Goal: Transaction & Acquisition: Download file/media

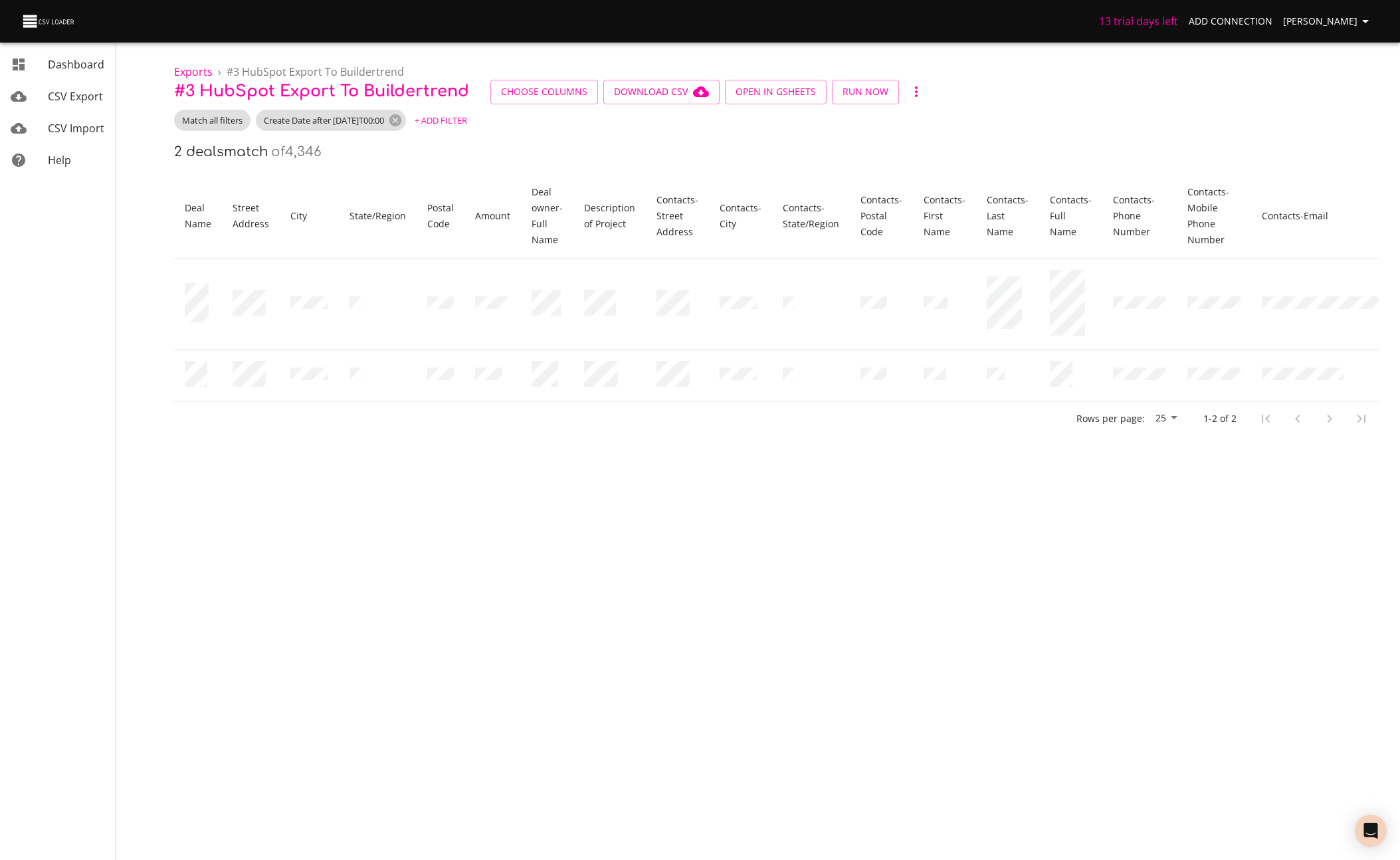
click at [597, 125] on div "Match all filters Create Date after 2025-08-01T00:00 + Add Filter" at bounding box center [776, 120] width 1205 height 21
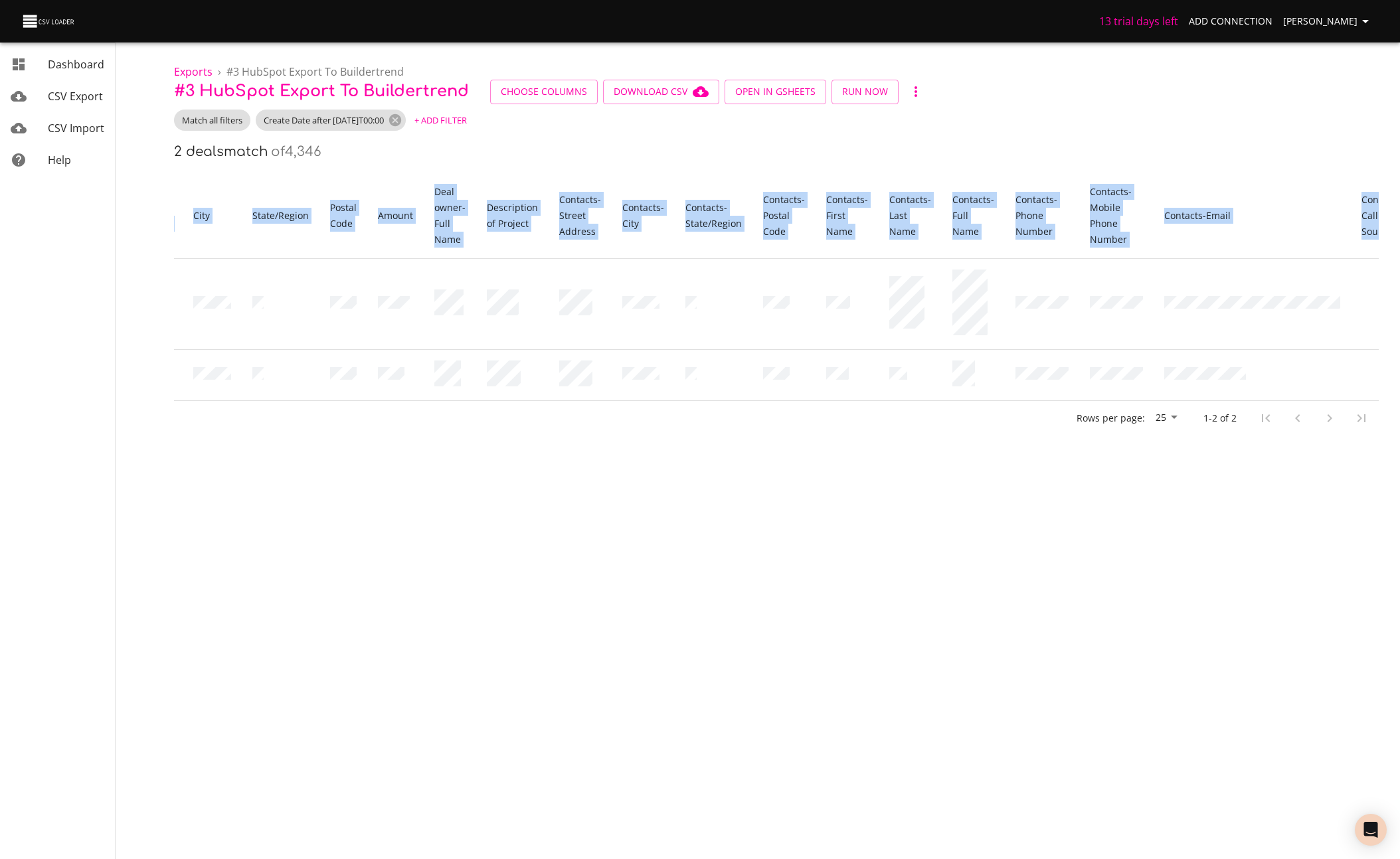
drag, startPoint x: 165, startPoint y: 198, endPoint x: 1366, endPoint y: 228, distance: 1201.4
click at [1366, 228] on div "Exports › # 3 HubSpot Export to Buildertrend # 3 HubSpot Export to Buildertrend…" at bounding box center [776, 218] width 1247 height 435
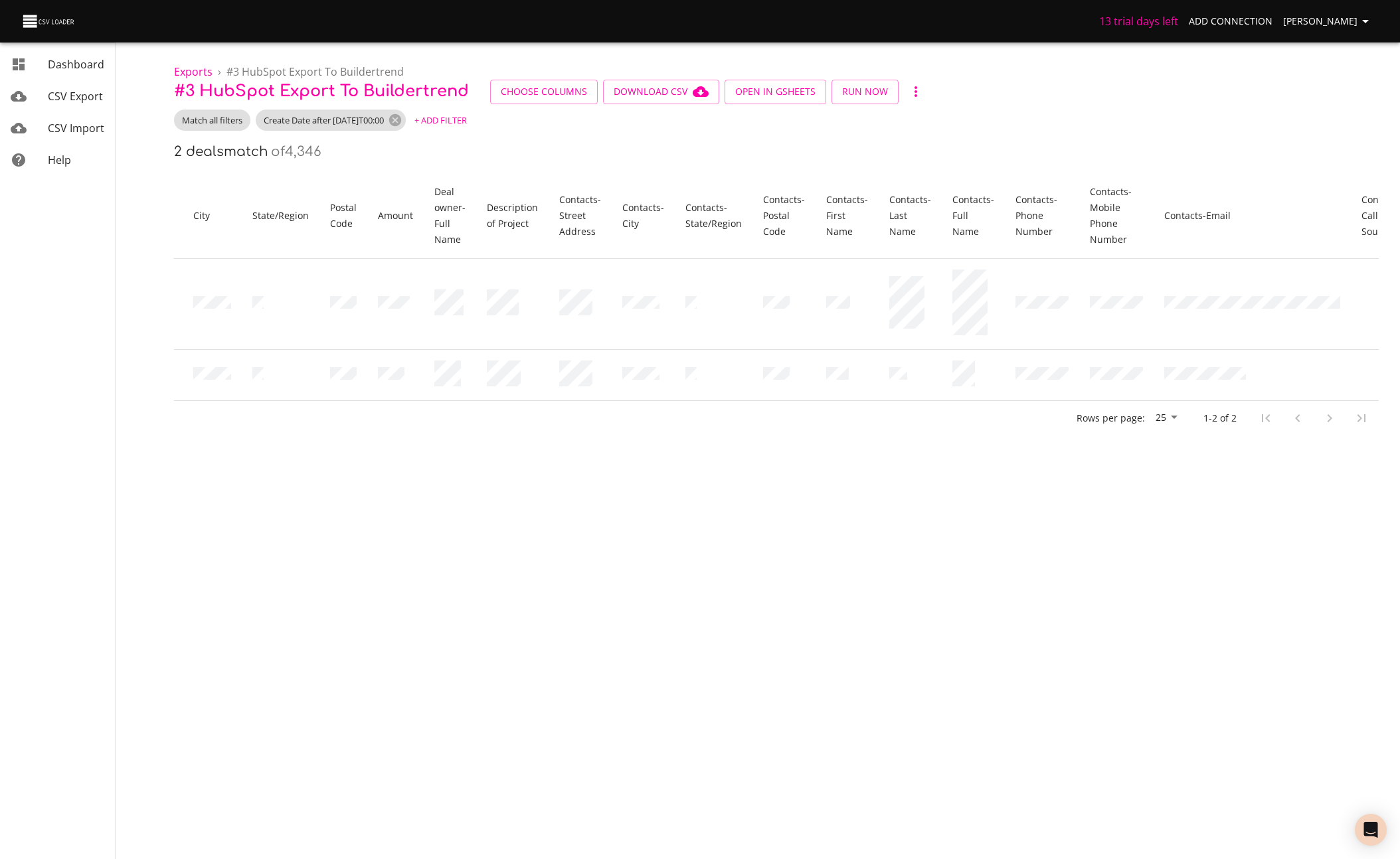
click at [519, 680] on body "13 trial days left Add Connection Miles Leung Dashboard CSV Export CSV Import H…" at bounding box center [700, 430] width 1400 height 859
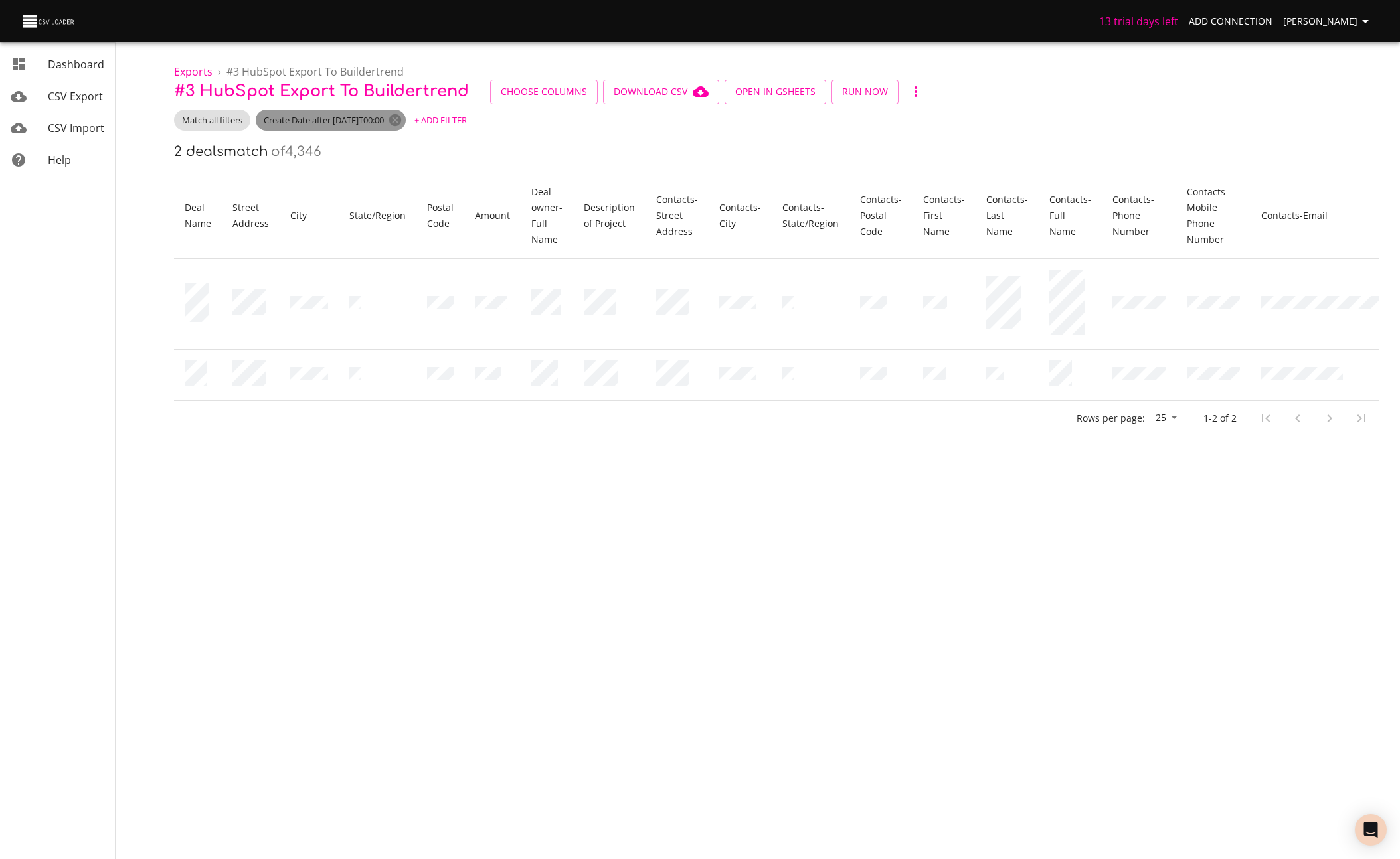
click at [359, 122] on span "Create Date after 2025-08-01T00:00" at bounding box center [323, 120] width 136 height 13
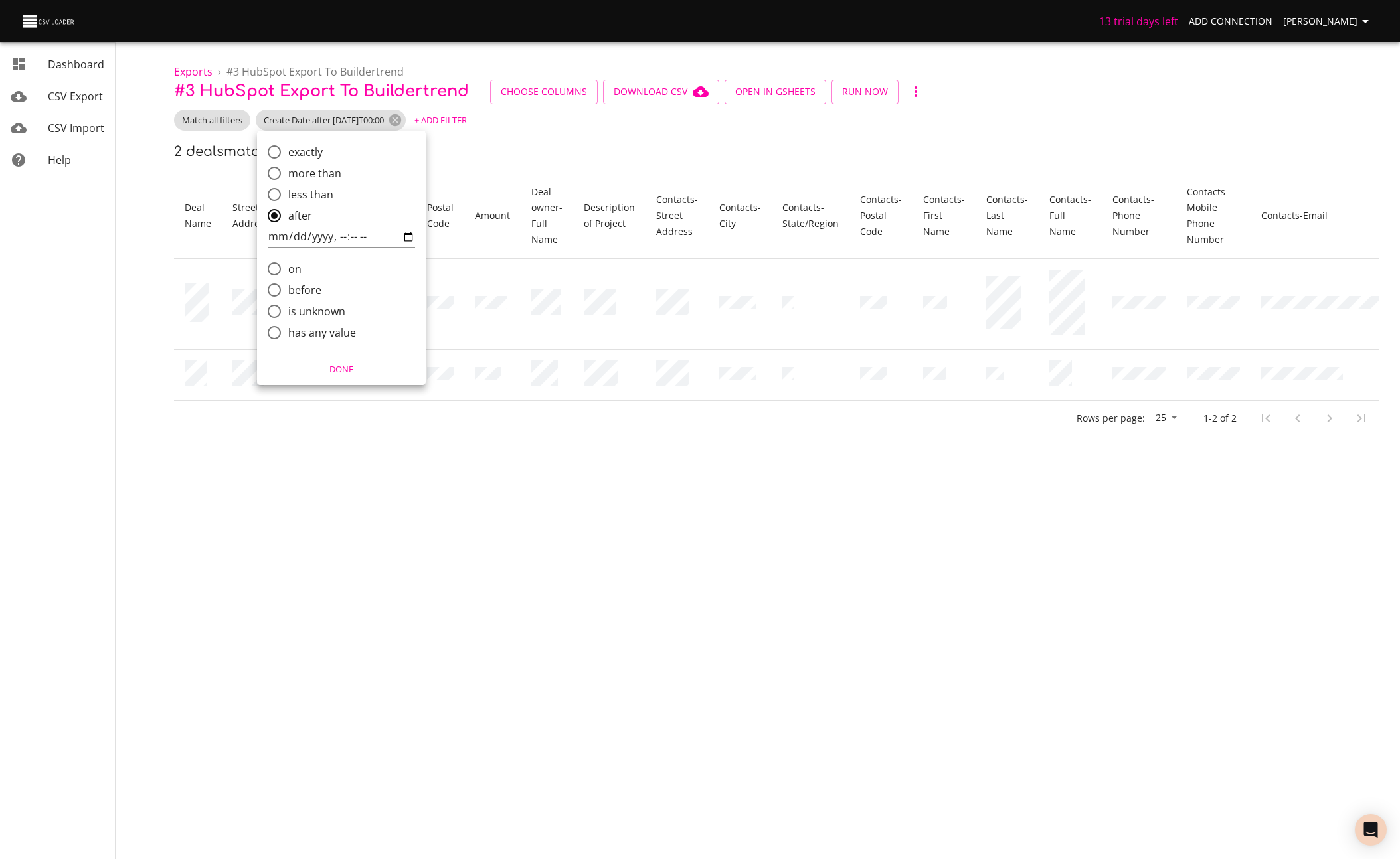
drag, startPoint x: 287, startPoint y: 234, endPoint x: 399, endPoint y: 237, distance: 112.0
click at [304, 235] on input "comparison" at bounding box center [341, 237] width 148 height 21
click at [408, 234] on input "comparison" at bounding box center [341, 237] width 148 height 21
type input "2025-09-05T00:00"
click at [362, 137] on div "exactly more than less than after on before is unknown has any value" at bounding box center [341, 242] width 169 height 223
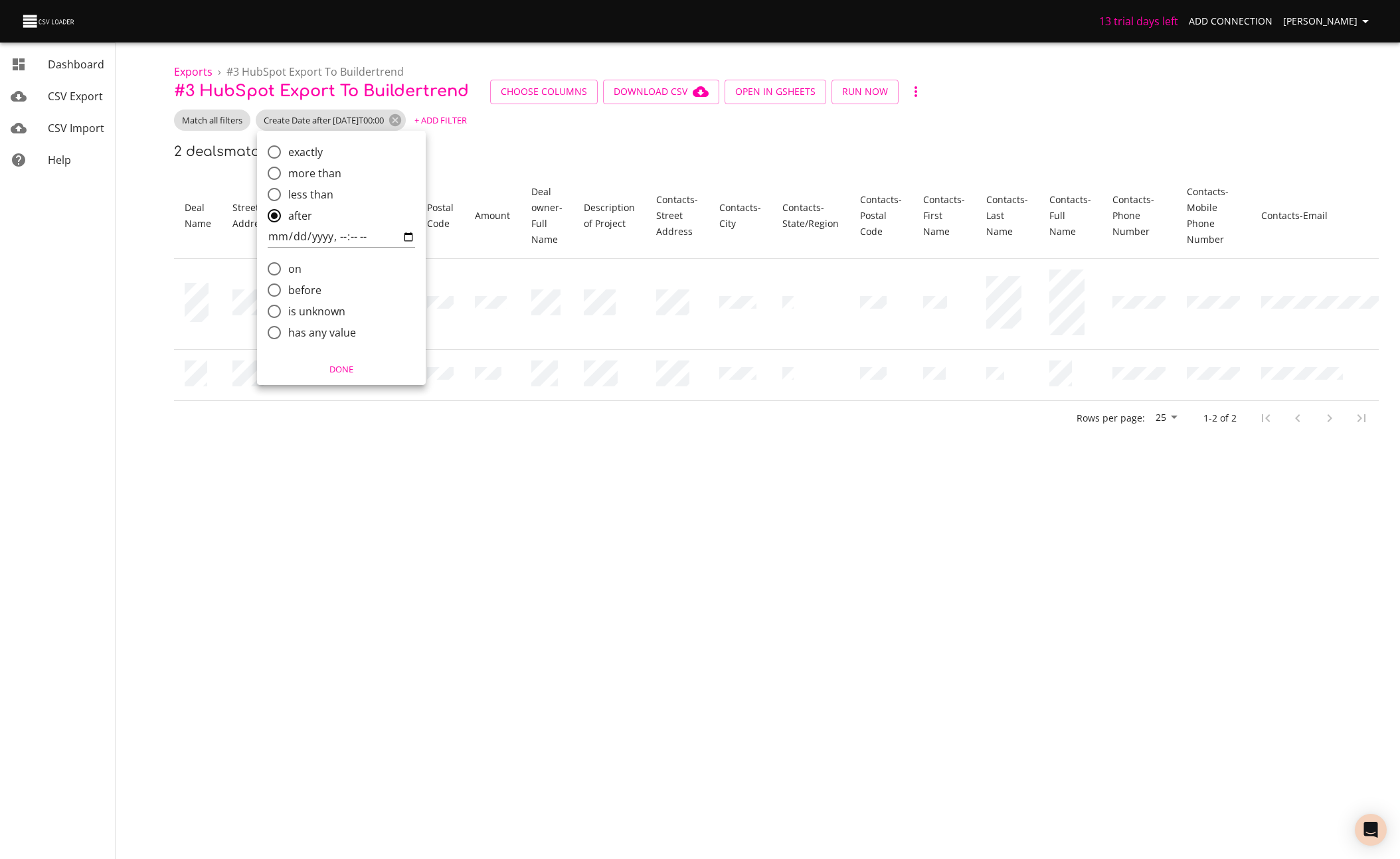
click at [333, 365] on span "Done" at bounding box center [341, 369] width 151 height 15
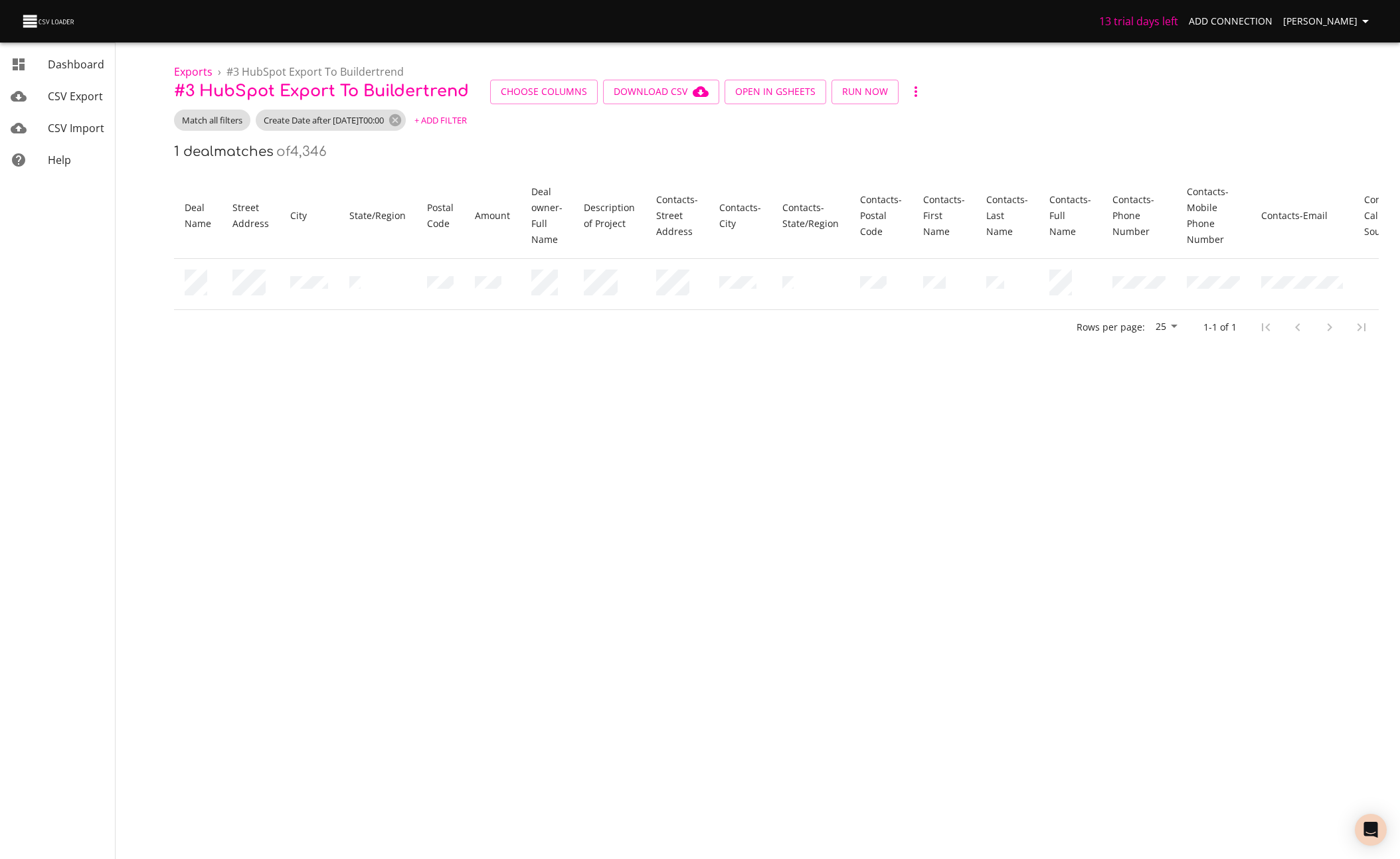
click at [1206, 316] on div "Rows per page: 25 1-1 of 1" at bounding box center [777, 327] width 1205 height 35
click at [864, 92] on span "Run Now" at bounding box center [864, 92] width 46 height 17
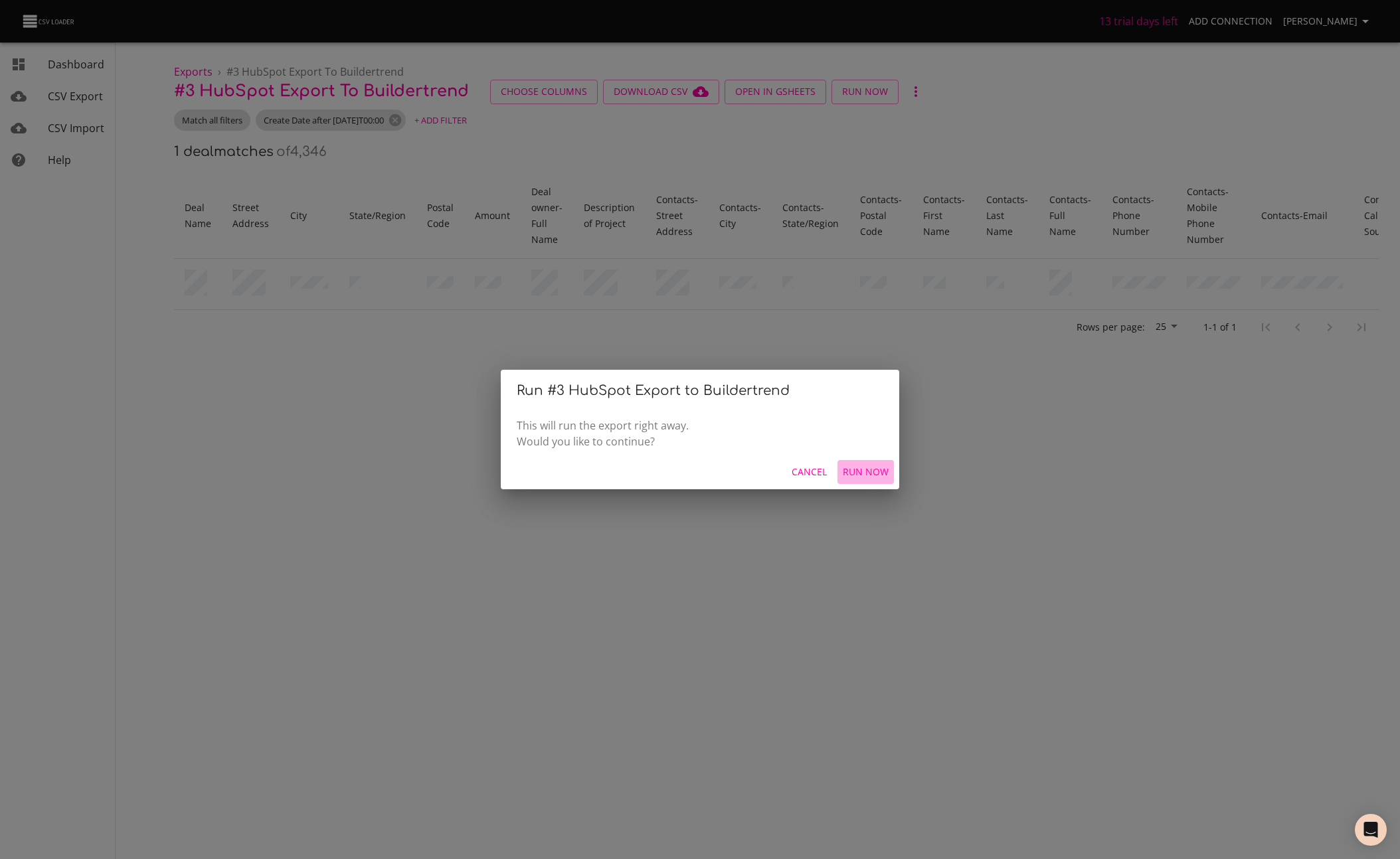
click at [868, 464] on span "Run Now" at bounding box center [865, 472] width 46 height 17
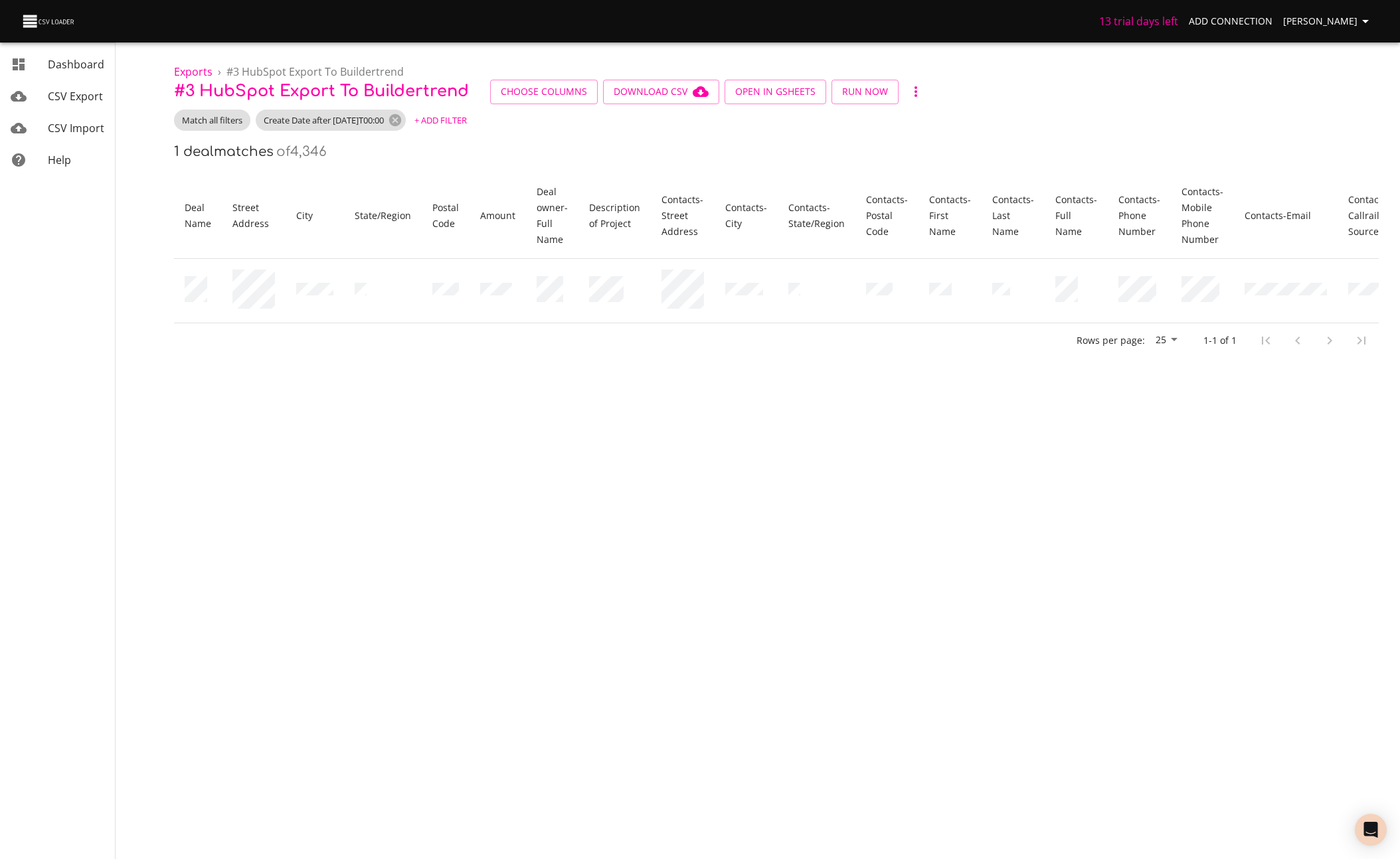
click at [956, 350] on div "Rows per page: 25 1-1 of 1" at bounding box center [777, 340] width 1205 height 35
click at [557, 414] on body "13 trial days left Add Connection Miles Leung Dashboard CSV Export CSV Import H…" at bounding box center [700, 430] width 1400 height 859
click at [656, 84] on span "Download CSV" at bounding box center [661, 92] width 95 height 17
drag, startPoint x: 729, startPoint y: 314, endPoint x: 720, endPoint y: 324, distance: 13.5
click at [729, 314] on td at bounding box center [746, 291] width 63 height 64
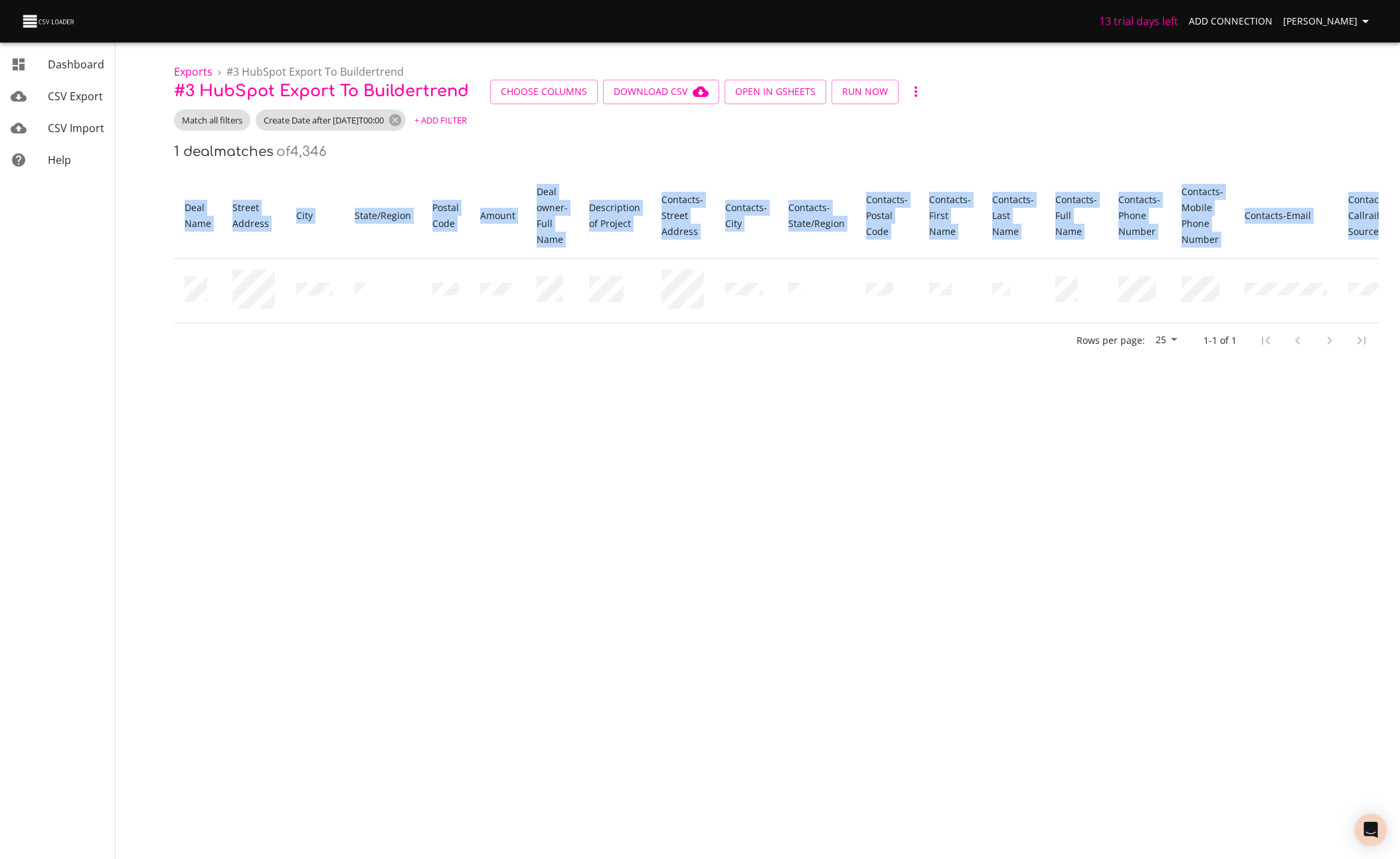
click at [1382, 291] on div "Exports › # 3 HubSpot Export to Buildertrend # 3 HubSpot Export to Buildertrend…" at bounding box center [776, 179] width 1247 height 358
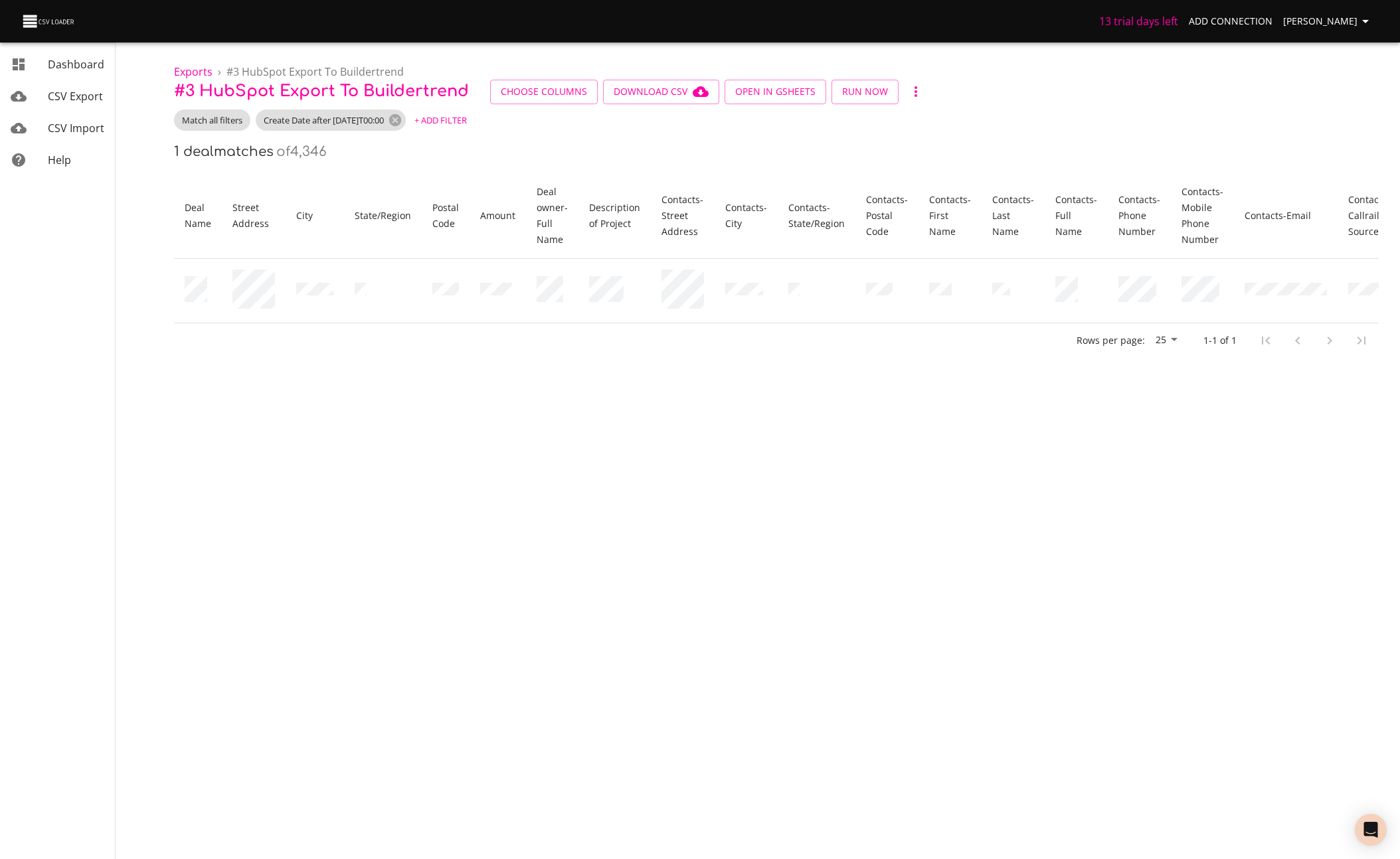
click at [1114, 397] on body "13 trial days left Add Connection Miles Leung Dashboard CSV Export CSV Import H…" at bounding box center [700, 430] width 1400 height 859
click at [640, 95] on span "Download CSV" at bounding box center [661, 92] width 95 height 17
click at [550, 95] on span "Choose Columns" at bounding box center [543, 92] width 86 height 17
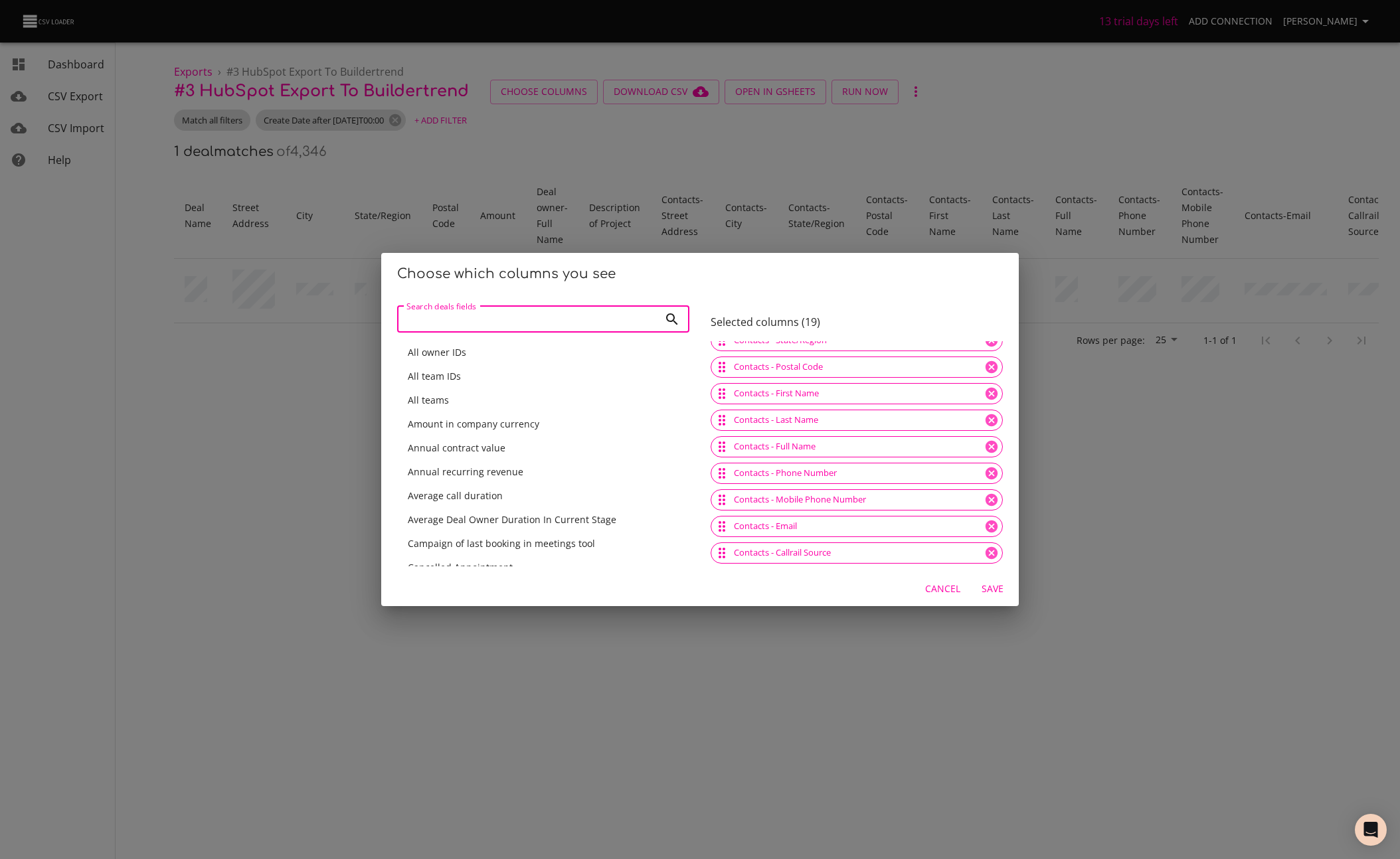
scroll to position [6, 0]
click at [986, 550] on icon at bounding box center [991, 548] width 12 height 12
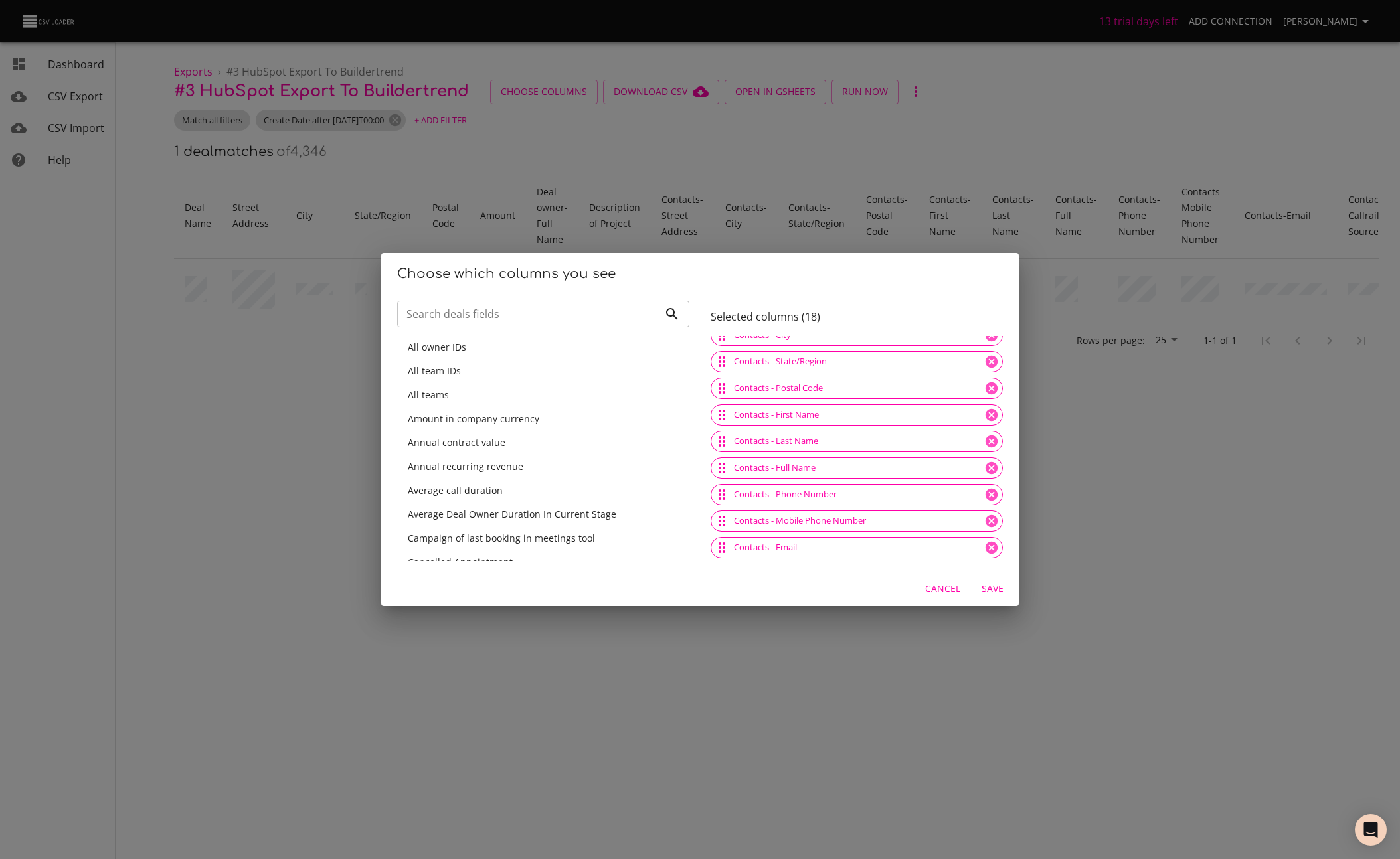
click at [985, 589] on span "Save" at bounding box center [992, 588] width 32 height 17
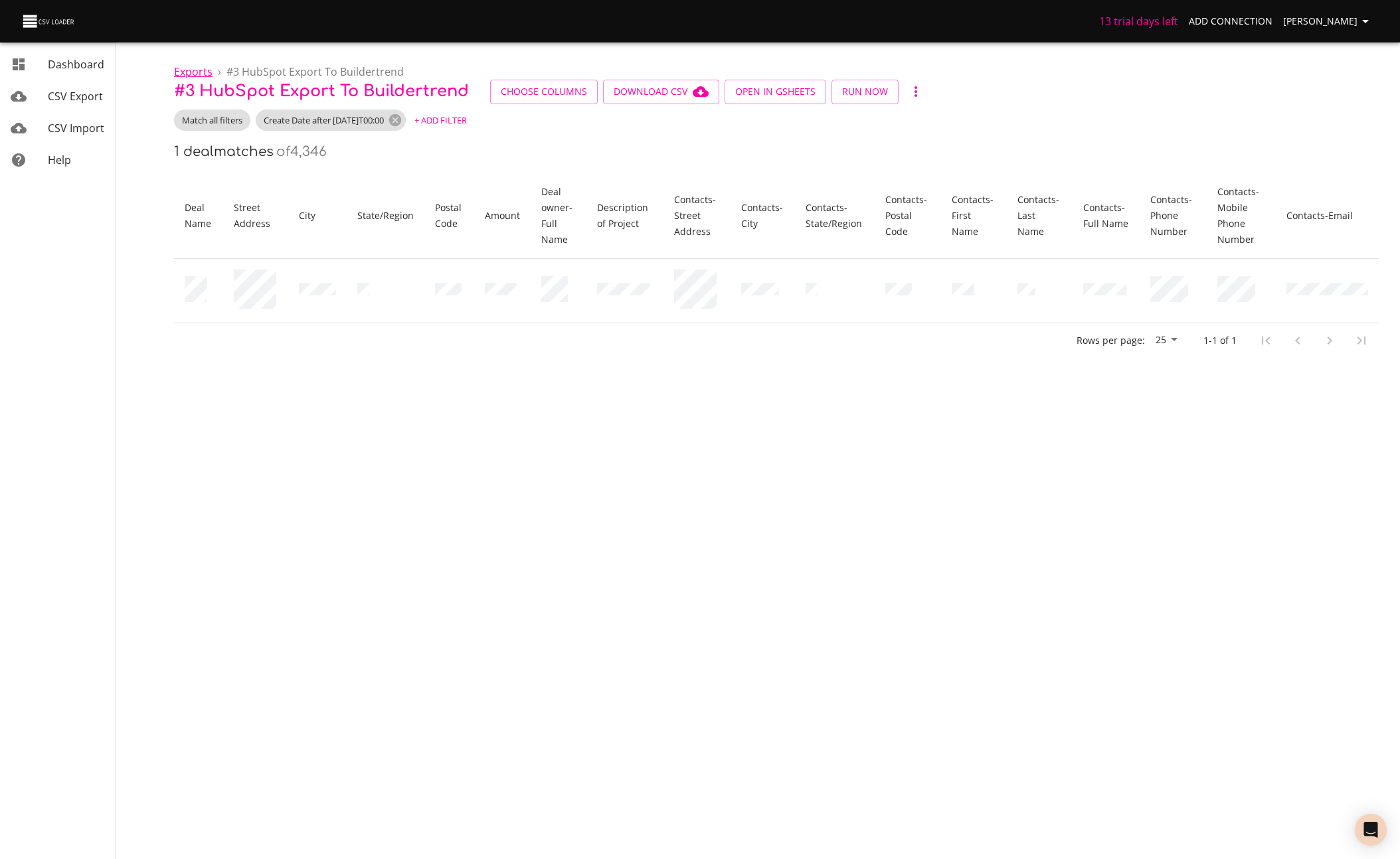
click at [204, 72] on span "Exports" at bounding box center [194, 71] width 39 height 14
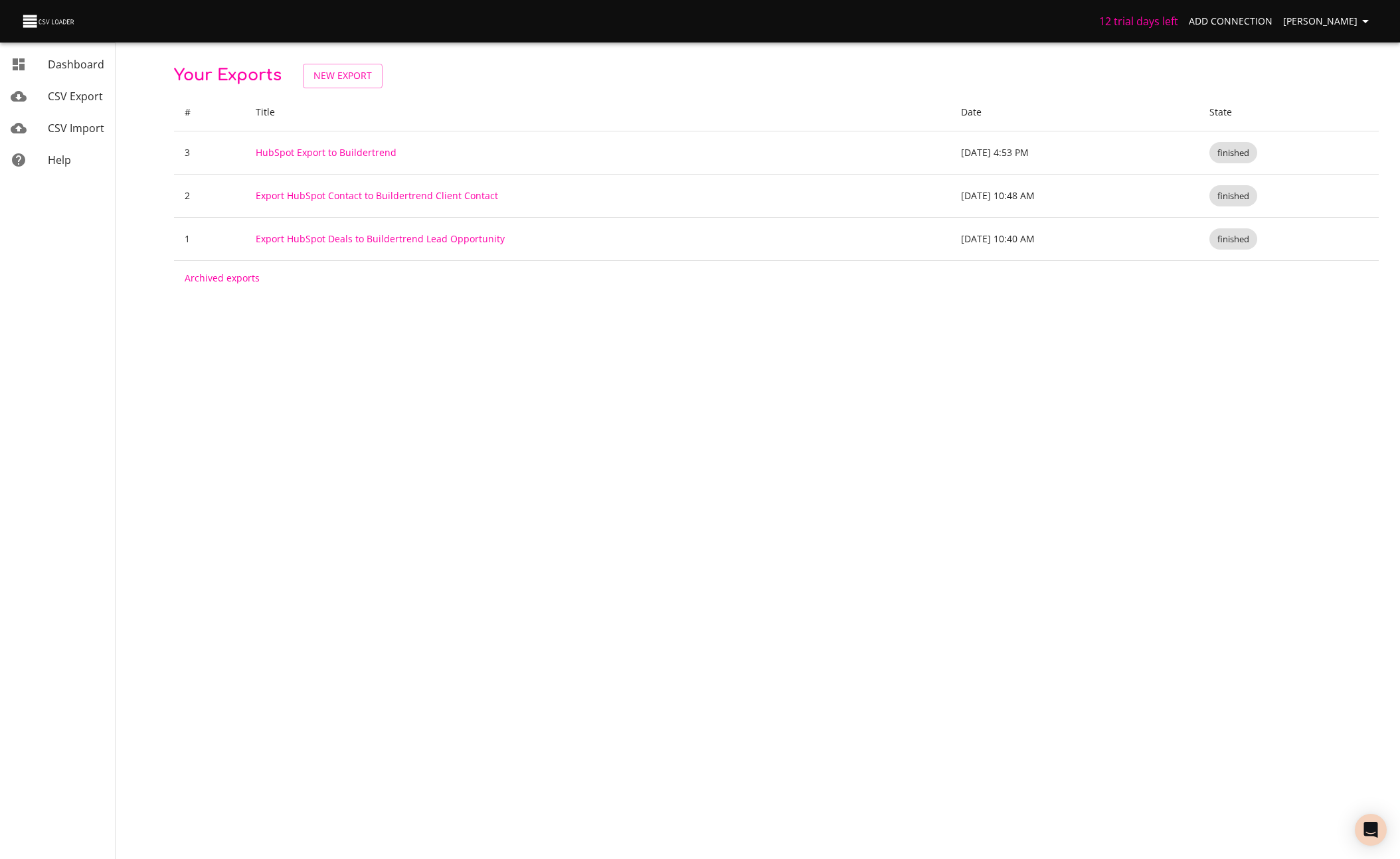
click at [232, 280] on link "Archived exports" at bounding box center [222, 278] width 75 height 13
click at [310, 197] on link "Export HubSpot Contact to Buildertrend Client Contact" at bounding box center [377, 196] width 243 height 13
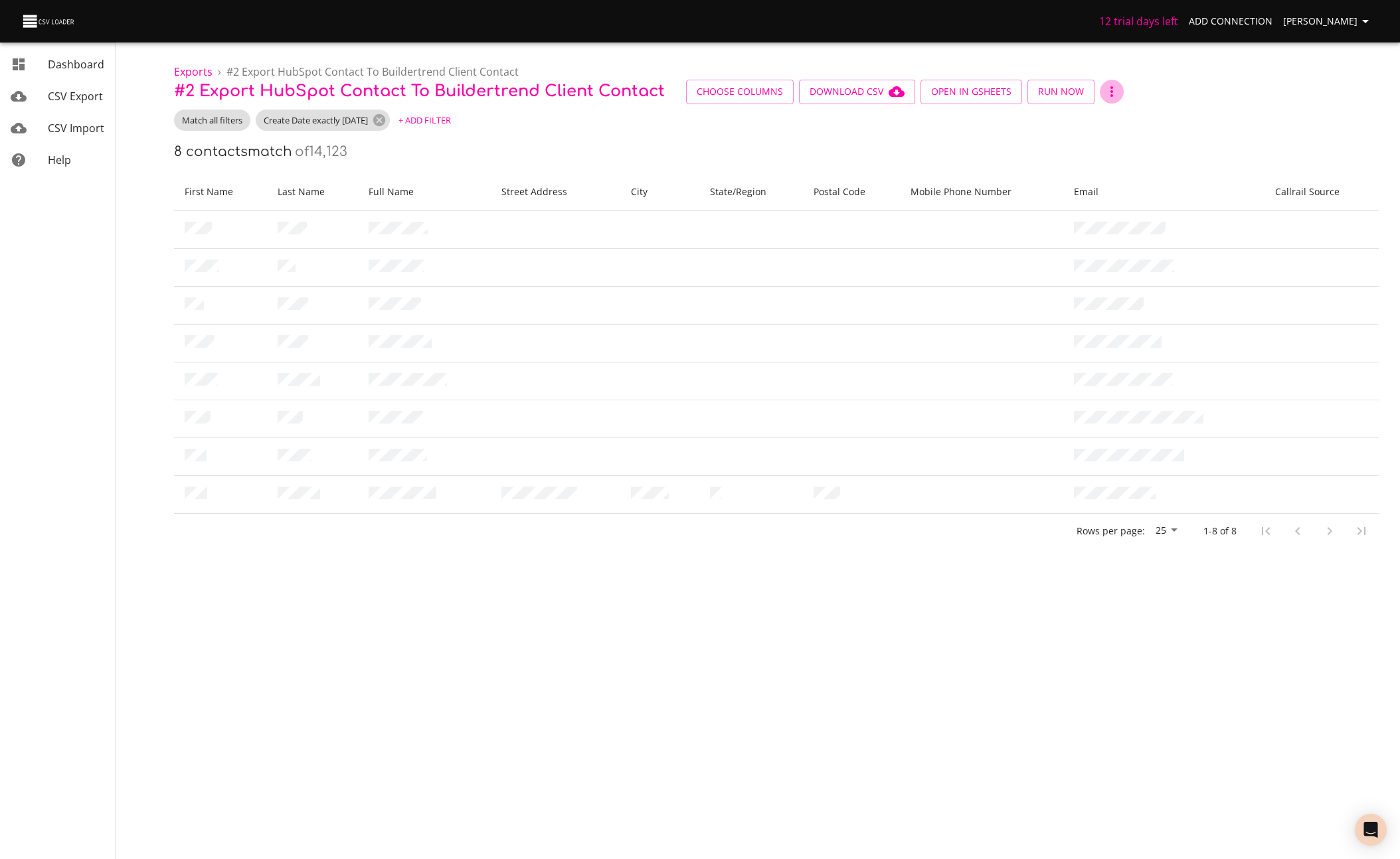
click at [1112, 89] on icon "button" at bounding box center [1112, 92] width 16 height 16
click at [1113, 116] on li "Archive" at bounding box center [1127, 116] width 63 height 24
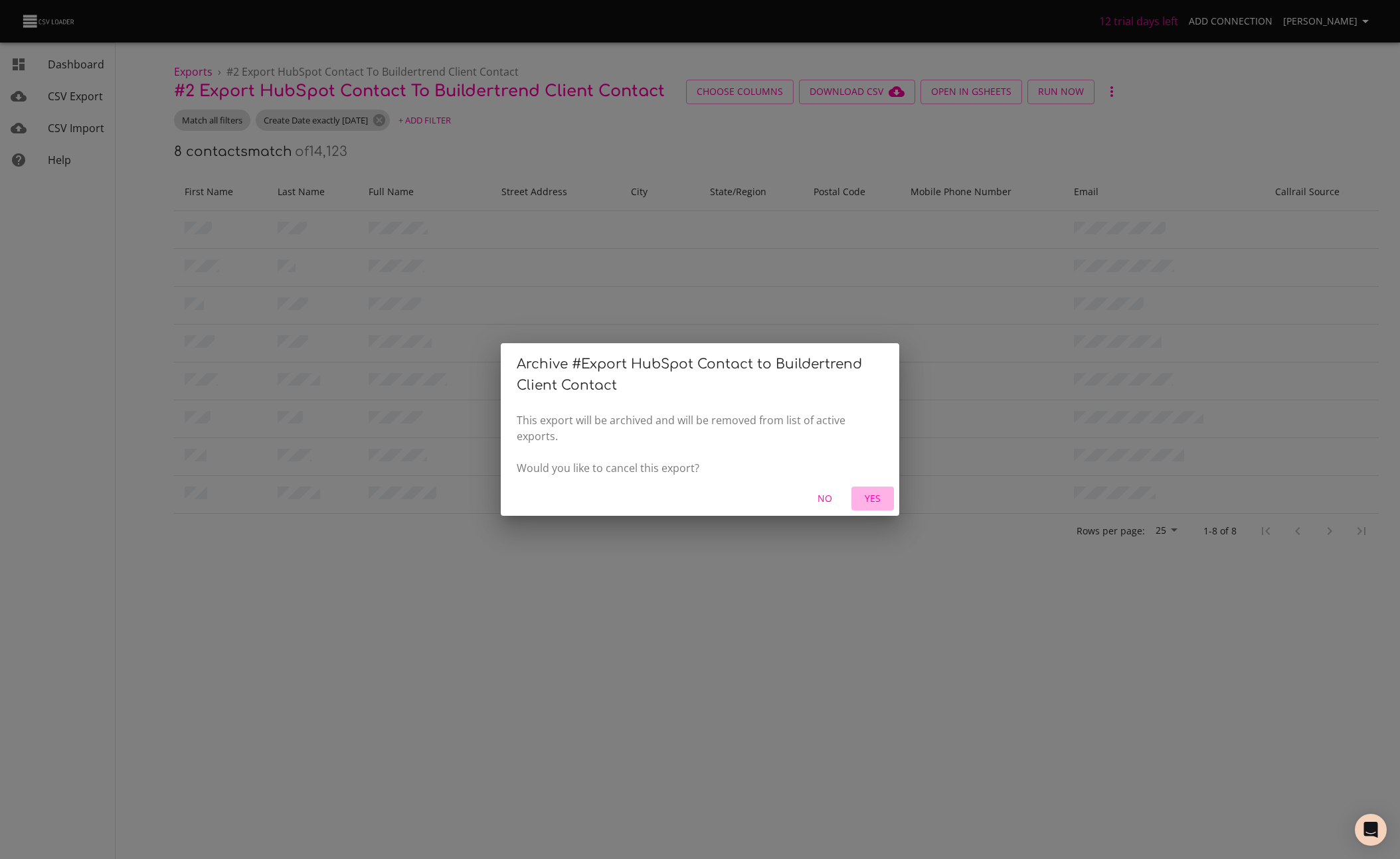
click at [876, 501] on span "Yes" at bounding box center [872, 499] width 32 height 17
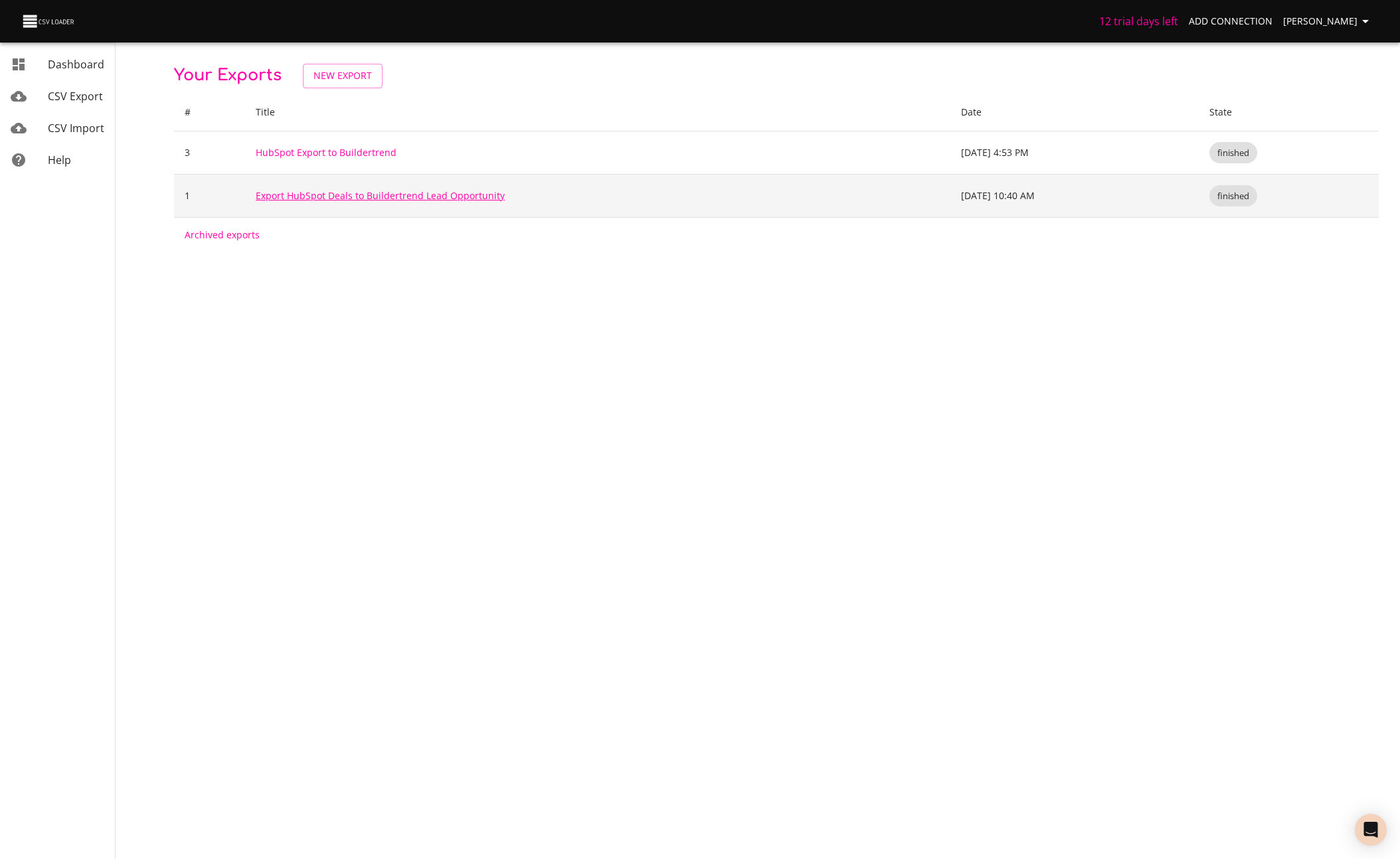
click at [415, 197] on link "Export HubSpot Deals to Buildertrend Lead Opportunity" at bounding box center [380, 196] width 249 height 13
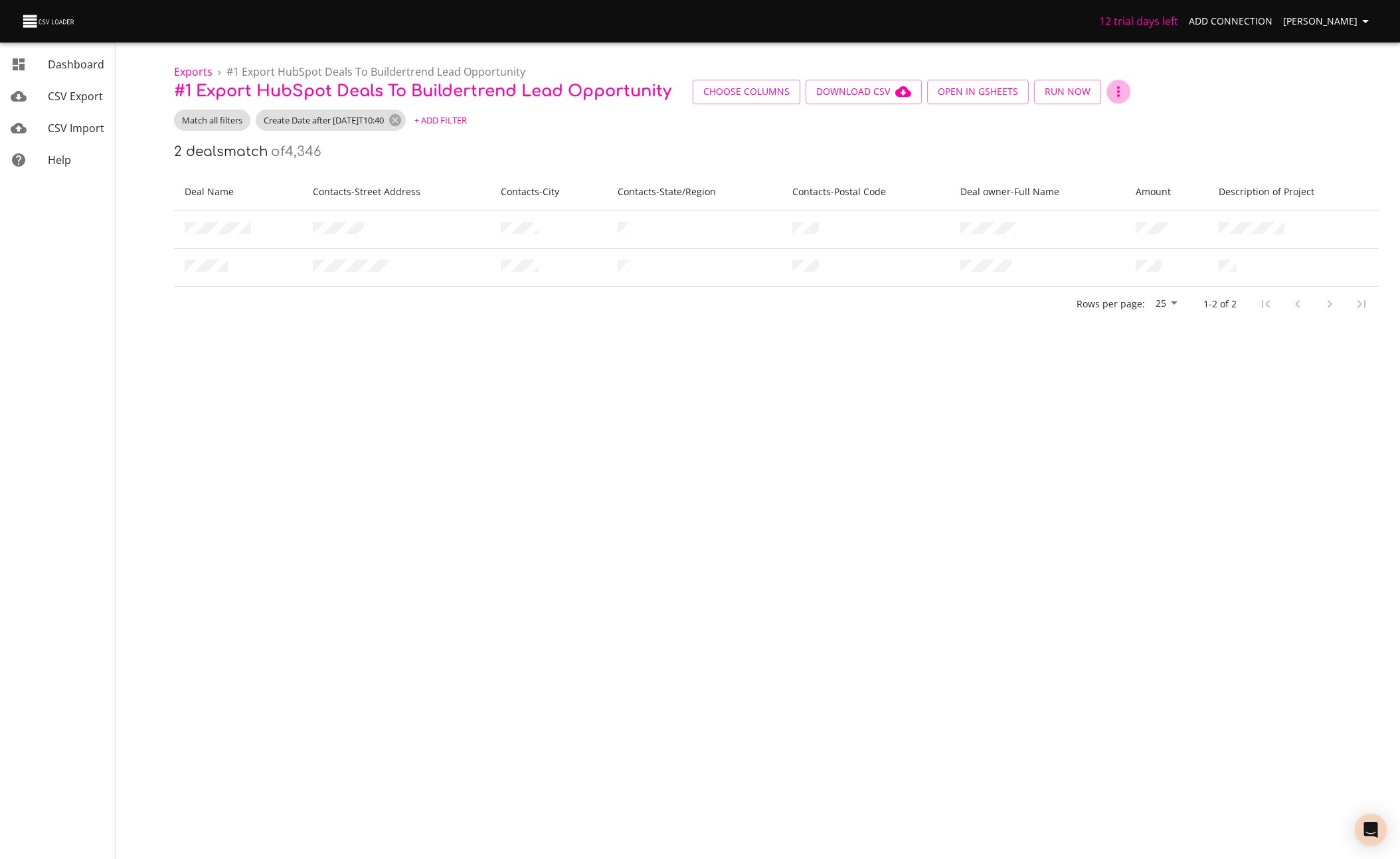
click at [1117, 92] on icon "button" at bounding box center [1118, 91] width 2 height 10
click at [1134, 120] on li "Archive" at bounding box center [1137, 116] width 63 height 24
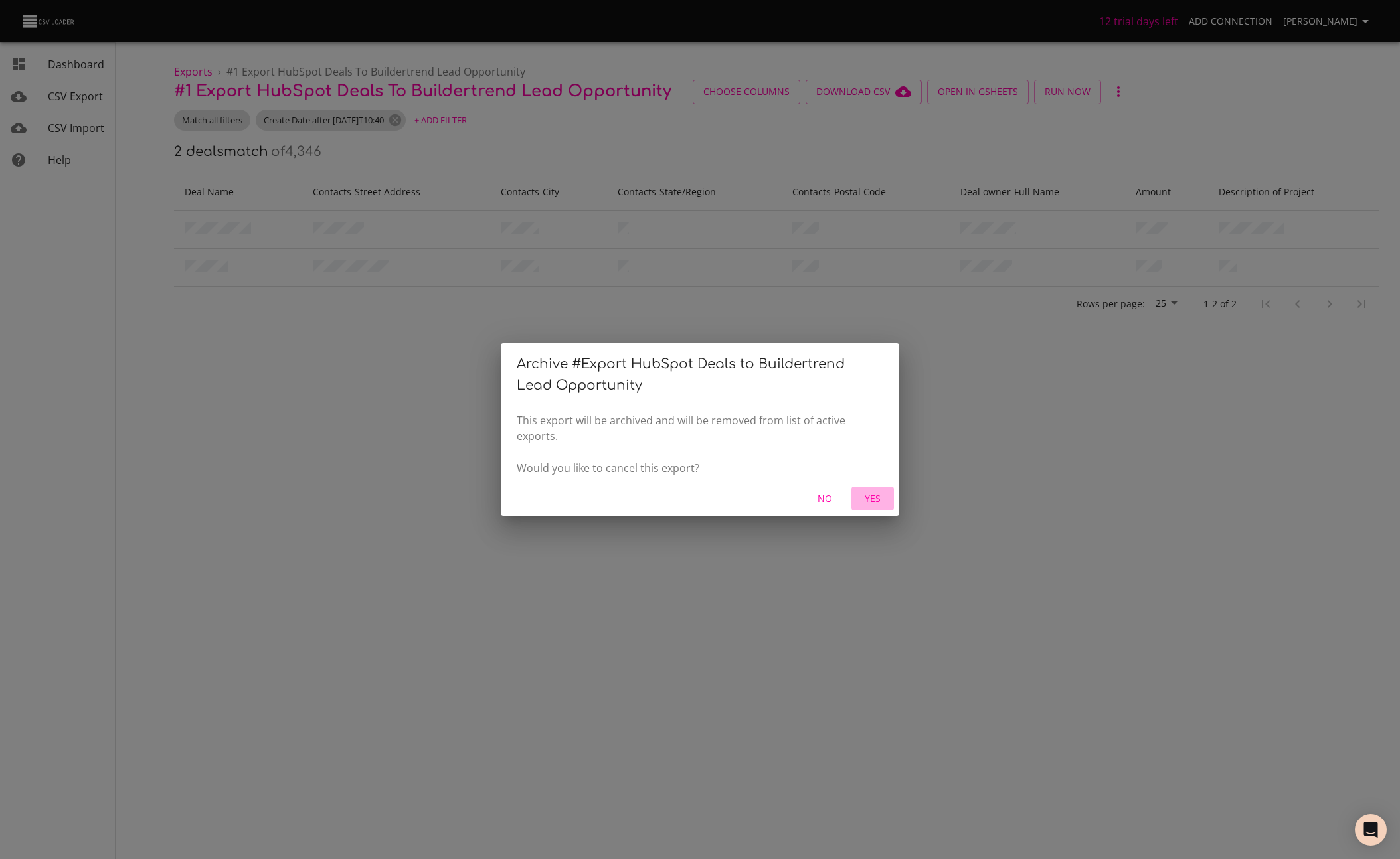
click at [871, 497] on span "Yes" at bounding box center [872, 499] width 32 height 17
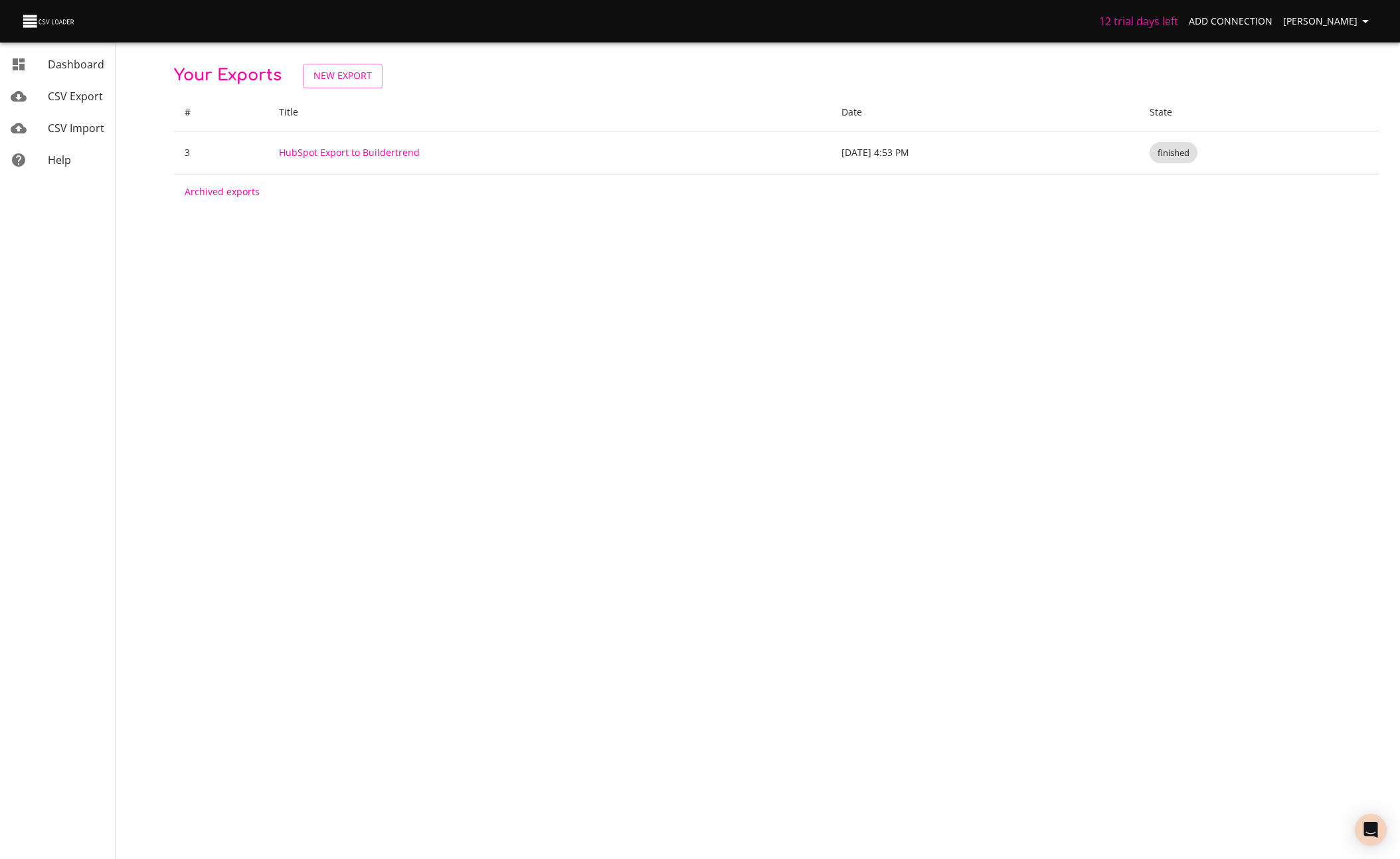
click at [300, 151] on link "HubSpot Export to Buildertrend" at bounding box center [349, 153] width 141 height 13
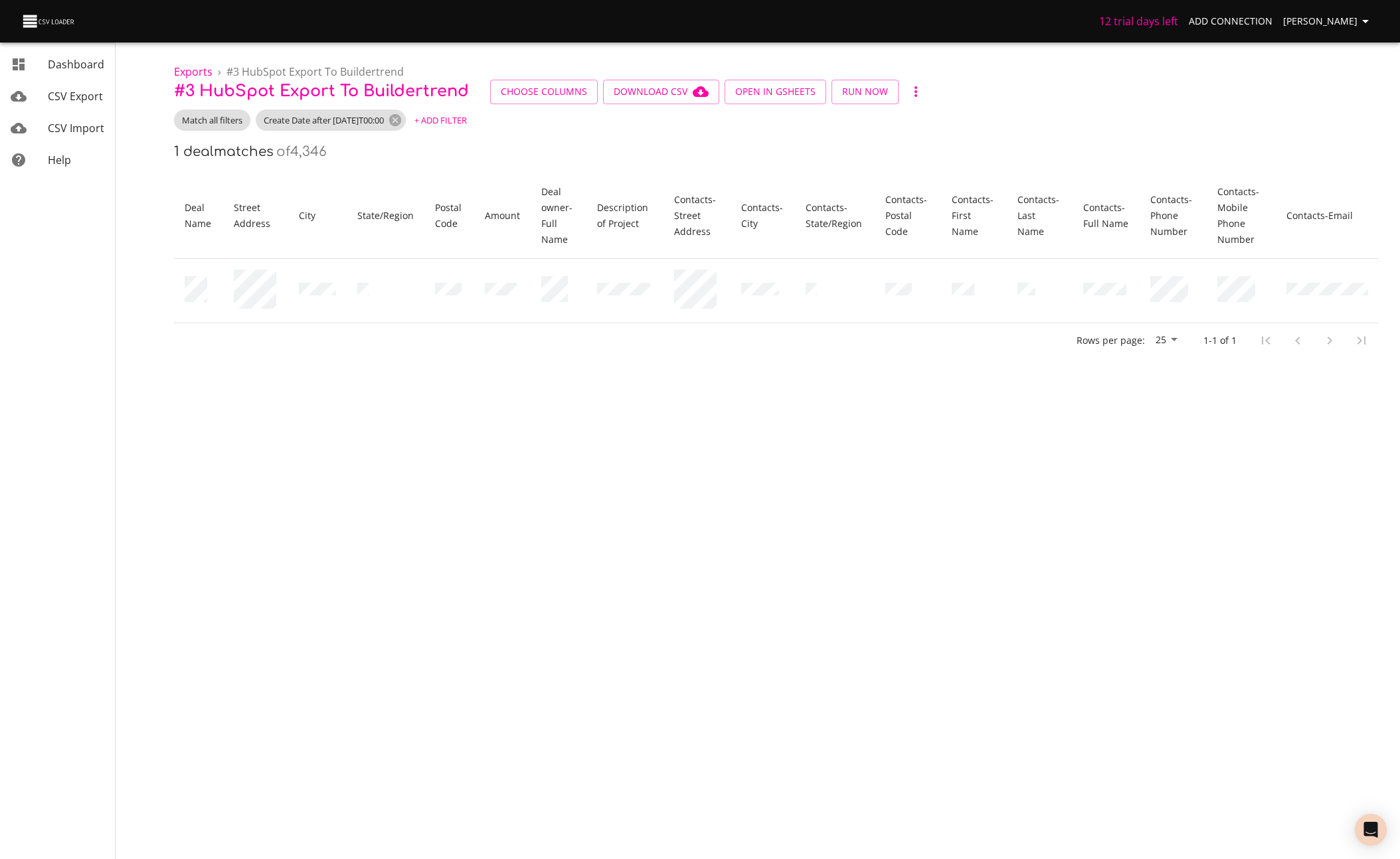
click at [297, 466] on body "12 trial days left Add Connection Miles Leung Dashboard CSV Export CSV Import H…" at bounding box center [700, 430] width 1400 height 859
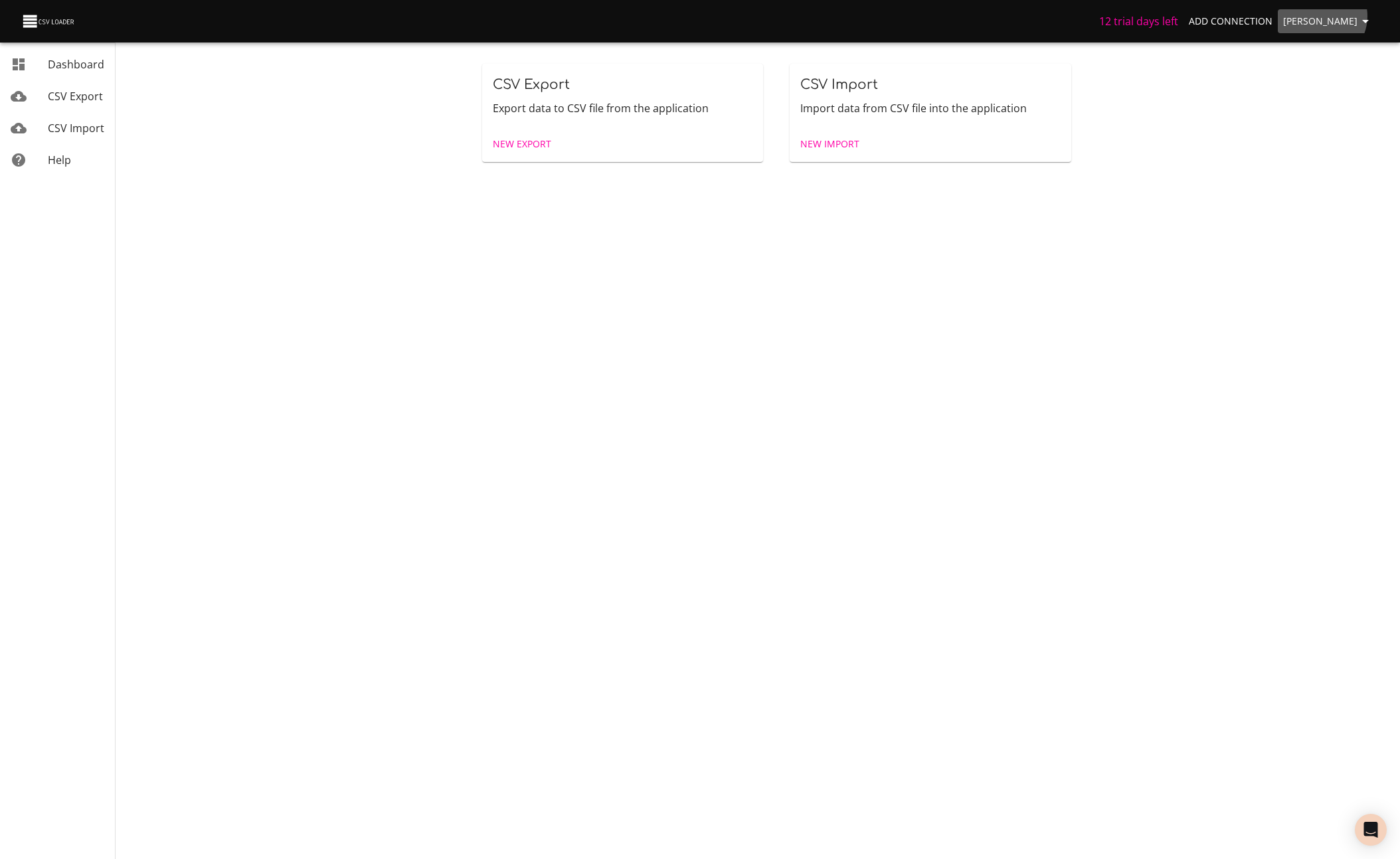
click at [1336, 17] on span "[PERSON_NAME]" at bounding box center [1328, 22] width 90 height 17
click at [1323, 170] on li "Sign out" at bounding box center [1338, 171] width 85 height 24
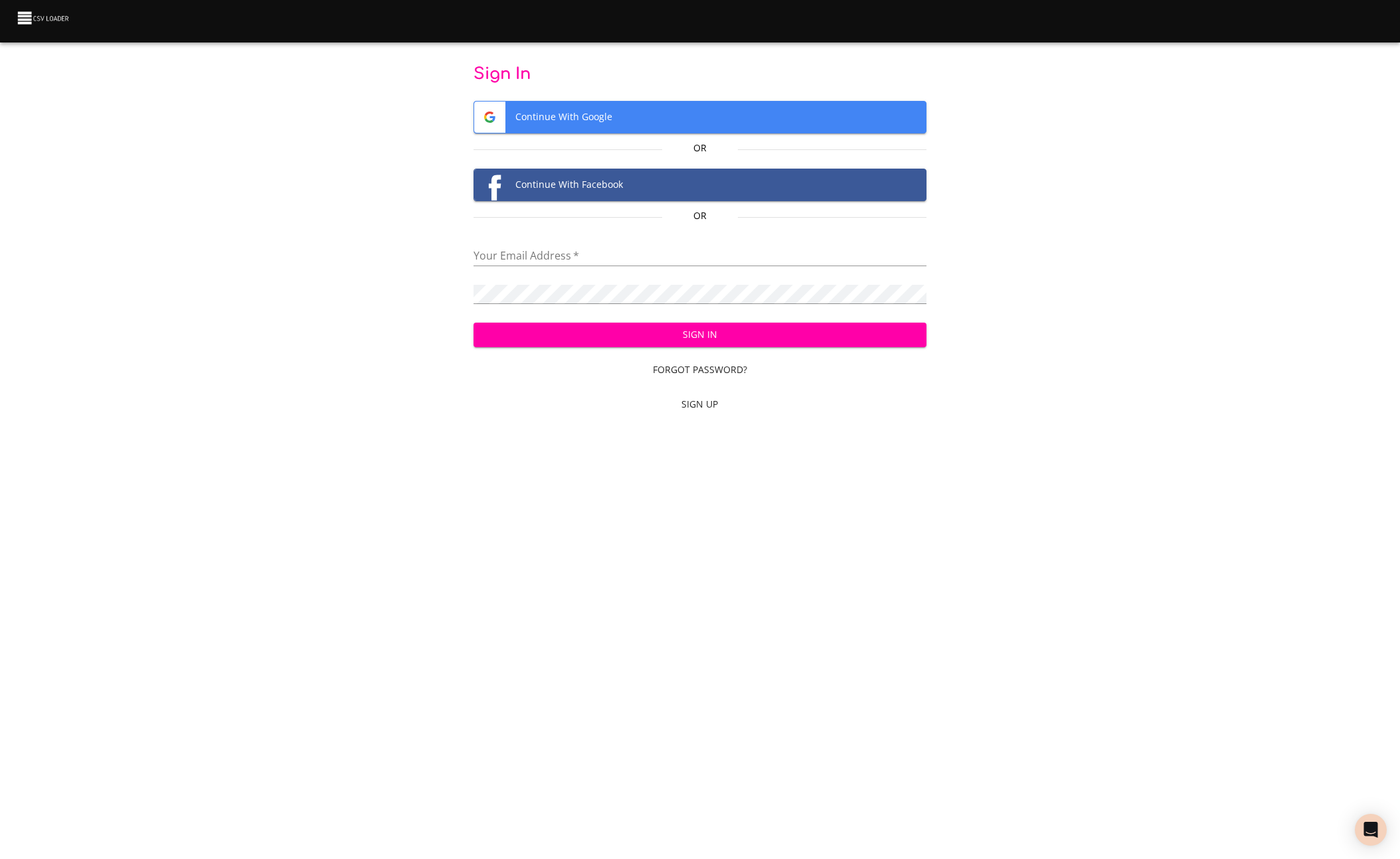
click at [612, 122] on span "Continue With Google" at bounding box center [699, 116] width 451 height 31
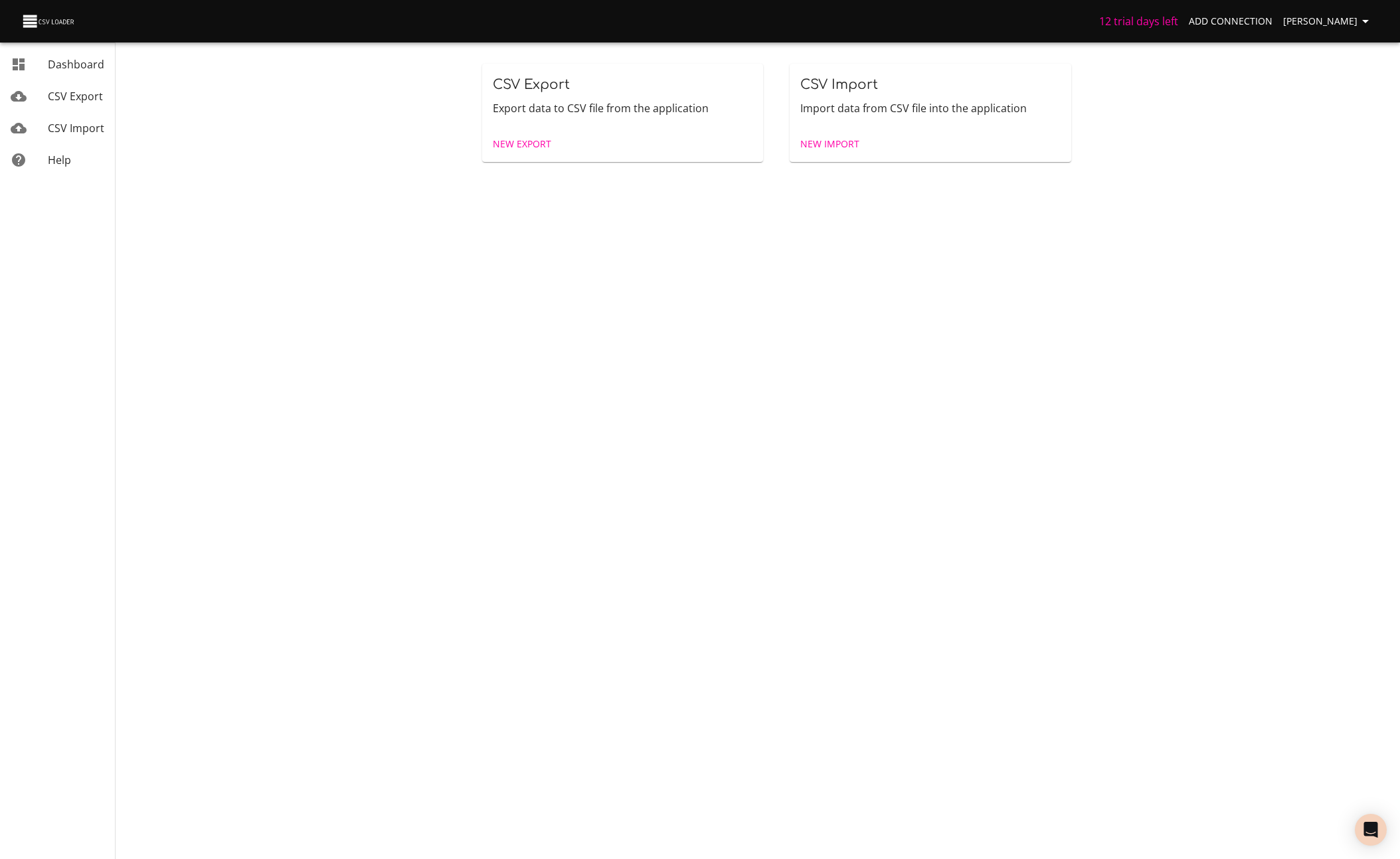
click at [66, 96] on span "CSV Export" at bounding box center [76, 96] width 55 height 14
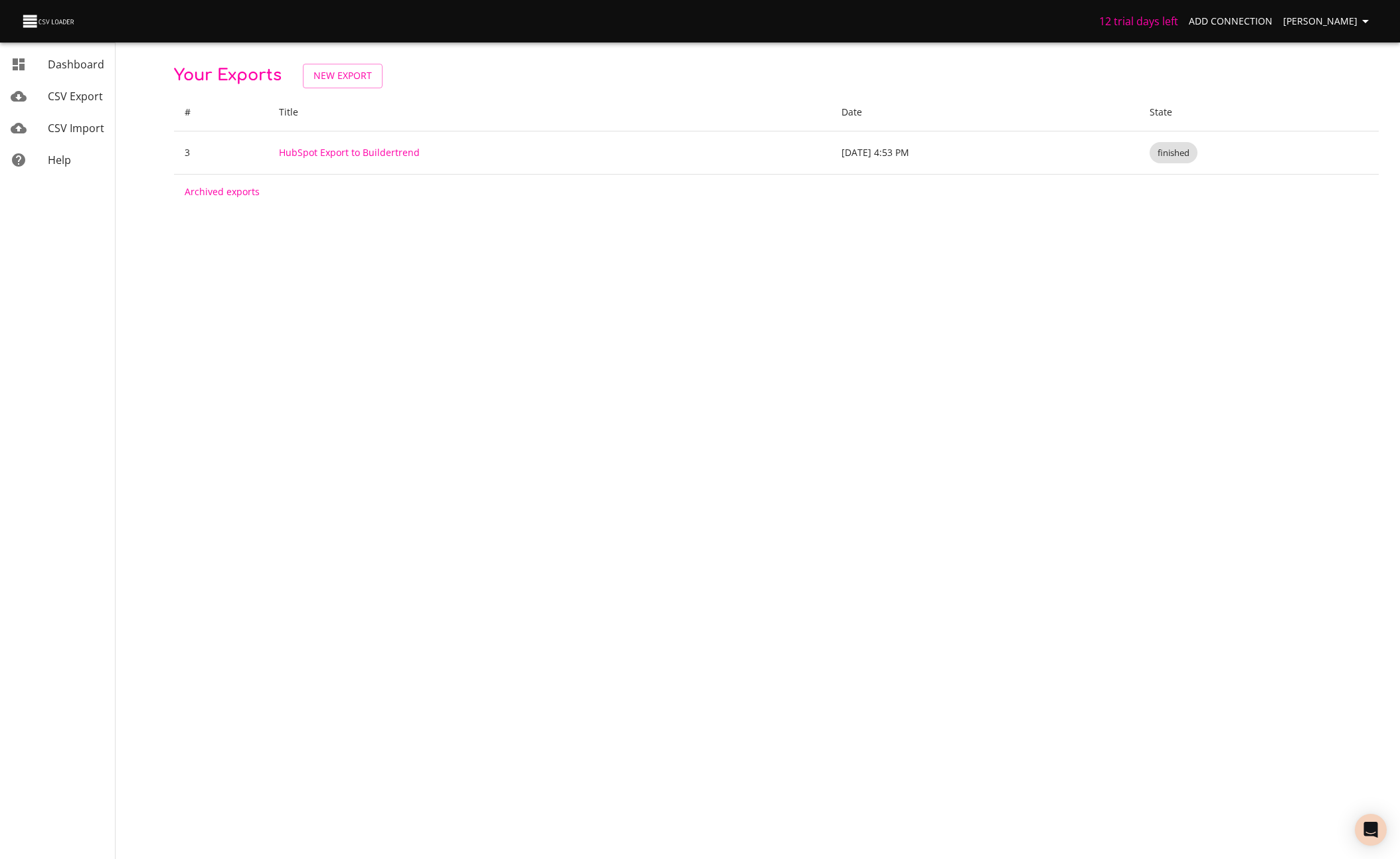
click at [70, 128] on span "CSV Import" at bounding box center [76, 128] width 56 height 14
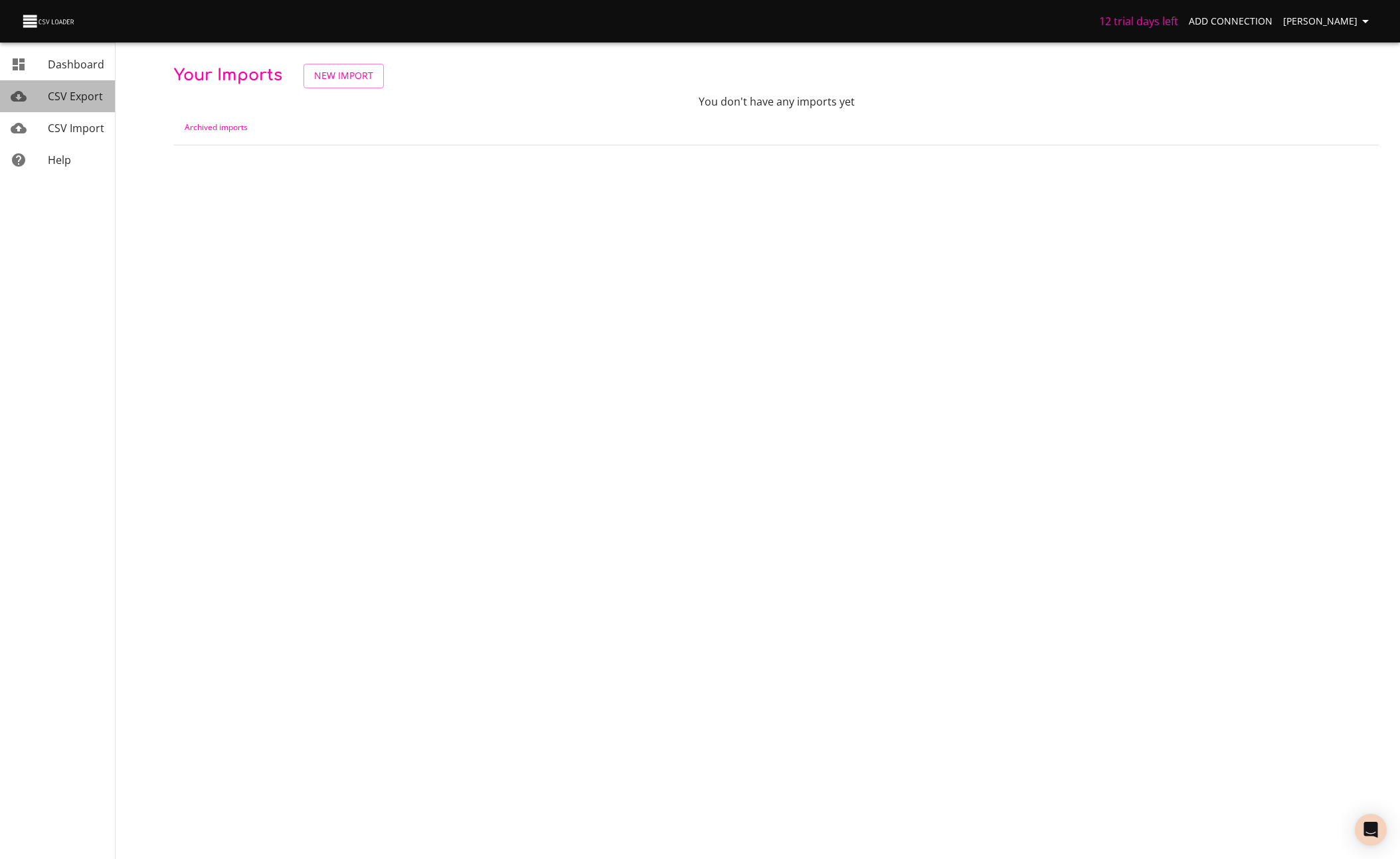
click at [79, 104] on div "CSV Export" at bounding box center [76, 96] width 56 height 16
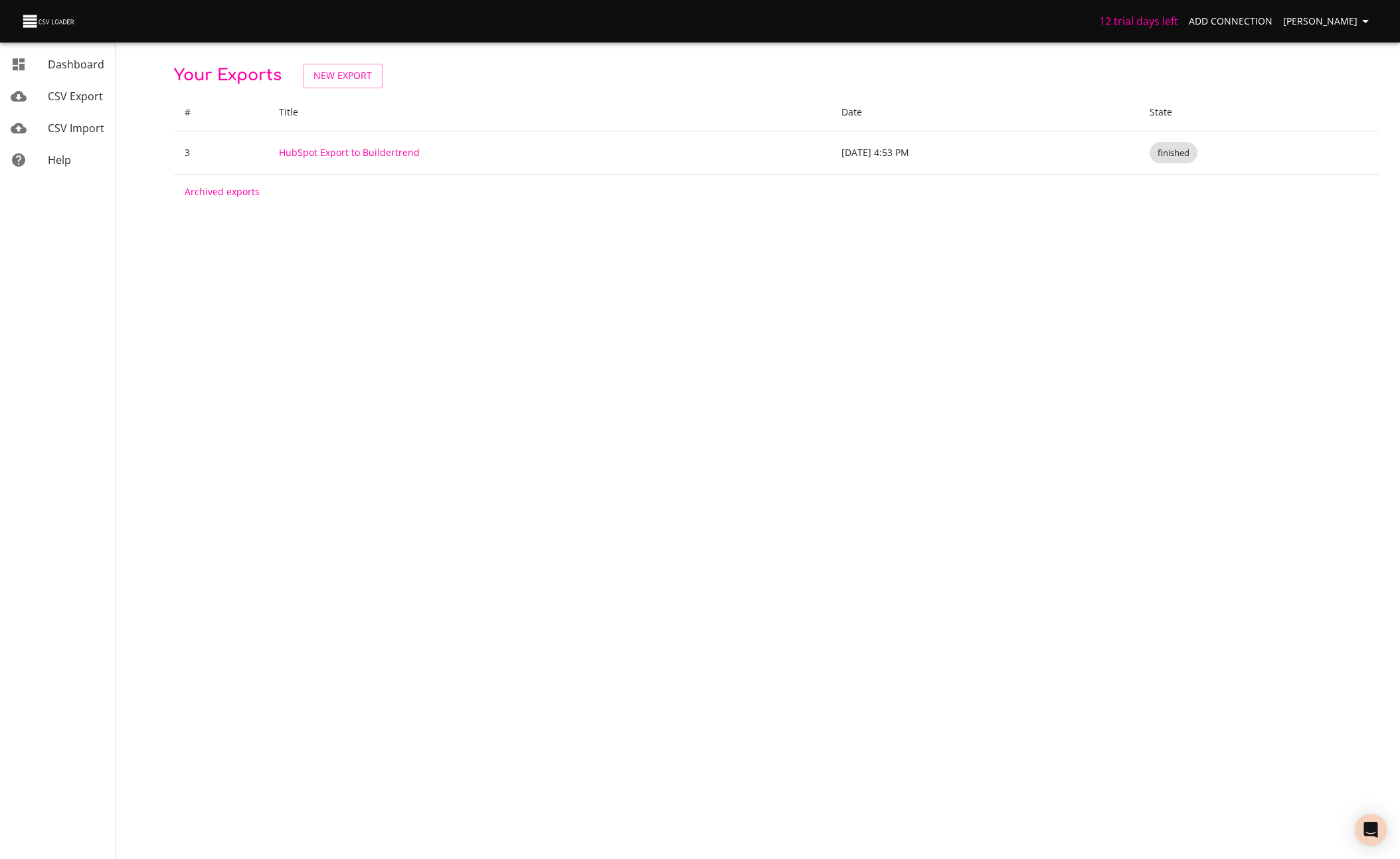
click at [349, 297] on body "12 trial days left Add Connection Miles Leung Dashboard CSV Export CSV Import H…" at bounding box center [700, 430] width 1400 height 859
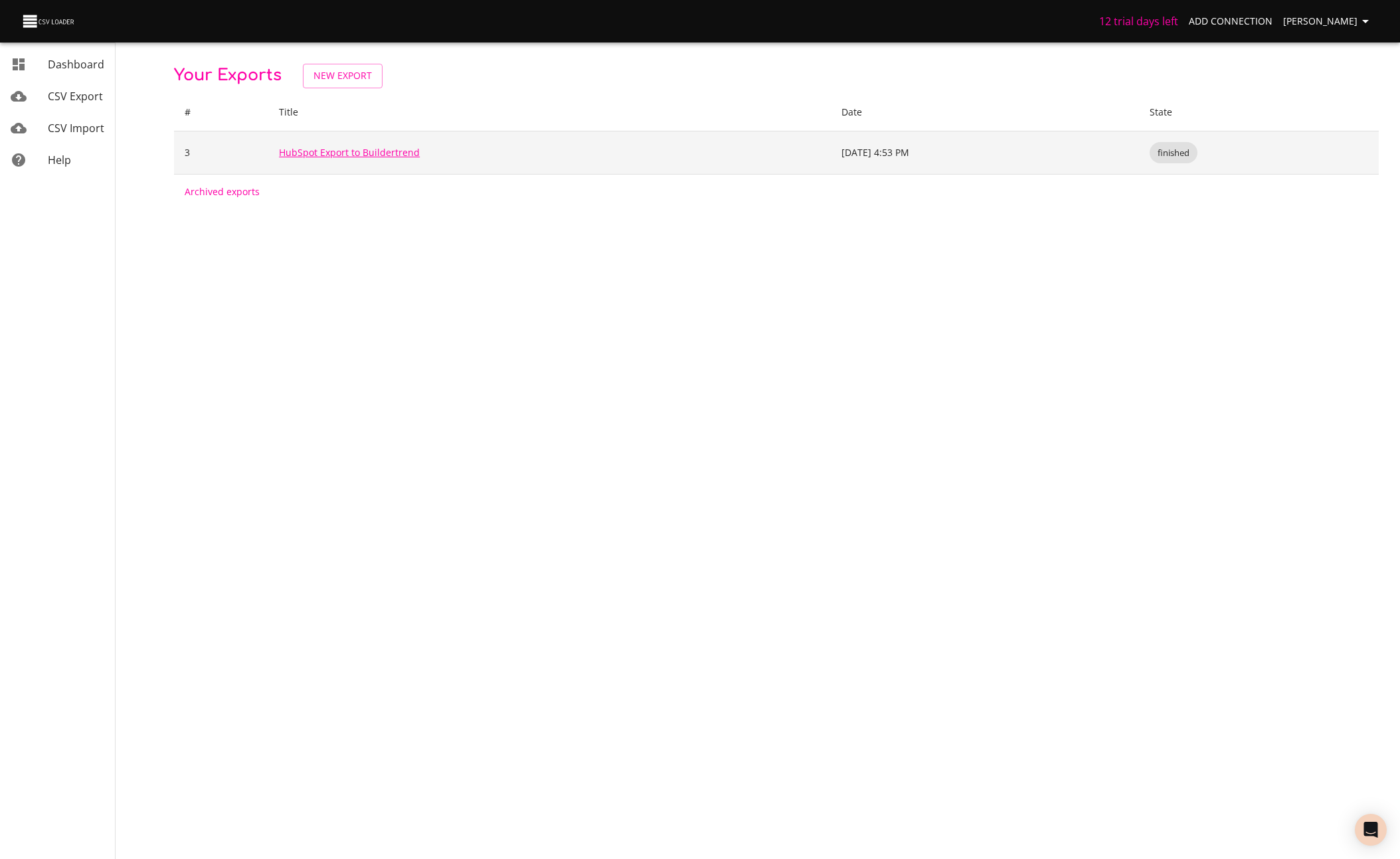
click at [338, 149] on link "HubSpot Export to Buildertrend" at bounding box center [349, 153] width 141 height 13
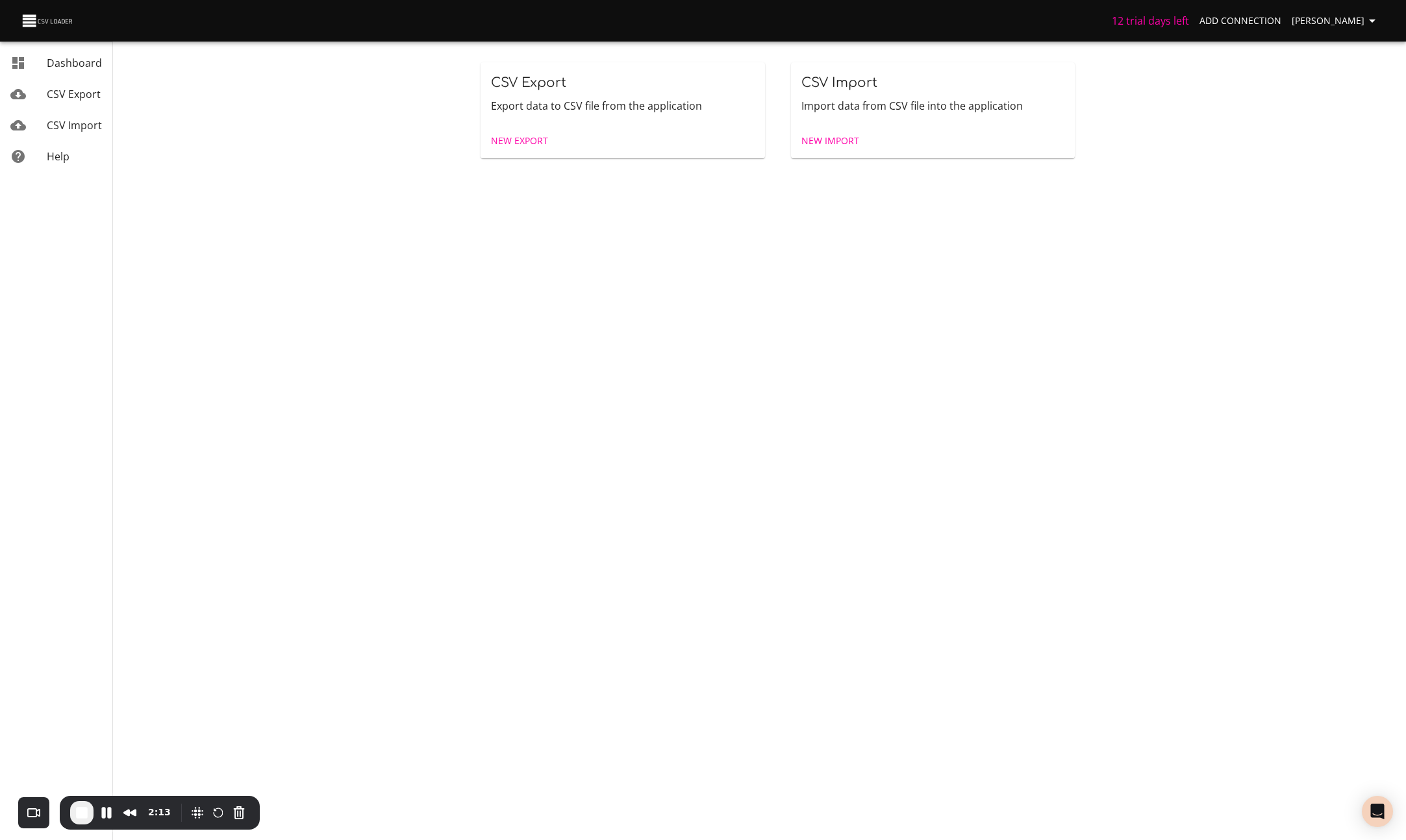
drag, startPoint x: 1346, startPoint y: 16, endPoint x: 1346, endPoint y: 27, distance: 11.0
click at [1346, 16] on span "[PERSON_NAME]" at bounding box center [1335, 21] width 88 height 16
click at [1338, 165] on li "Sign out" at bounding box center [1346, 167] width 83 height 24
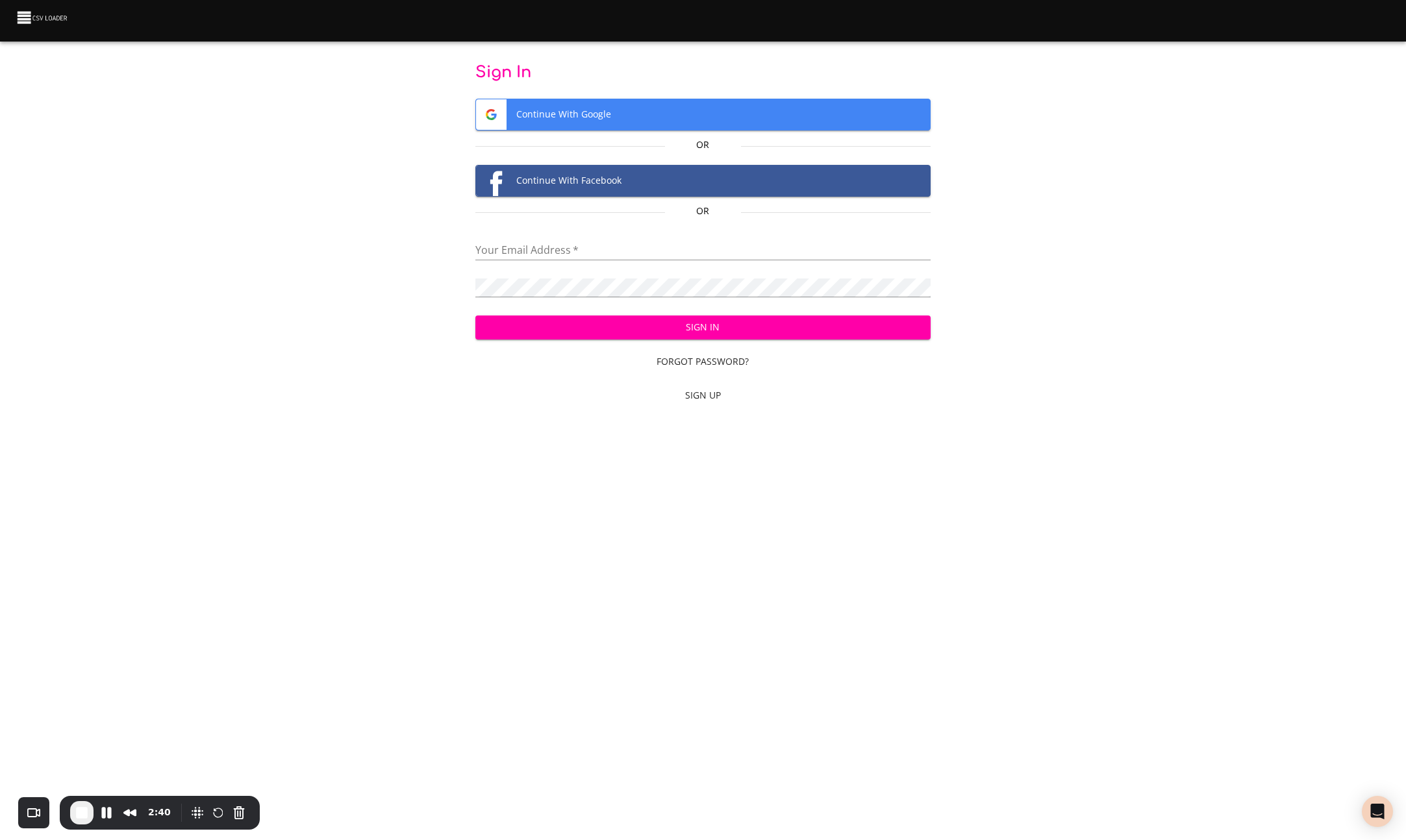
click at [676, 111] on span "Continue With Google" at bounding box center [702, 114] width 453 height 31
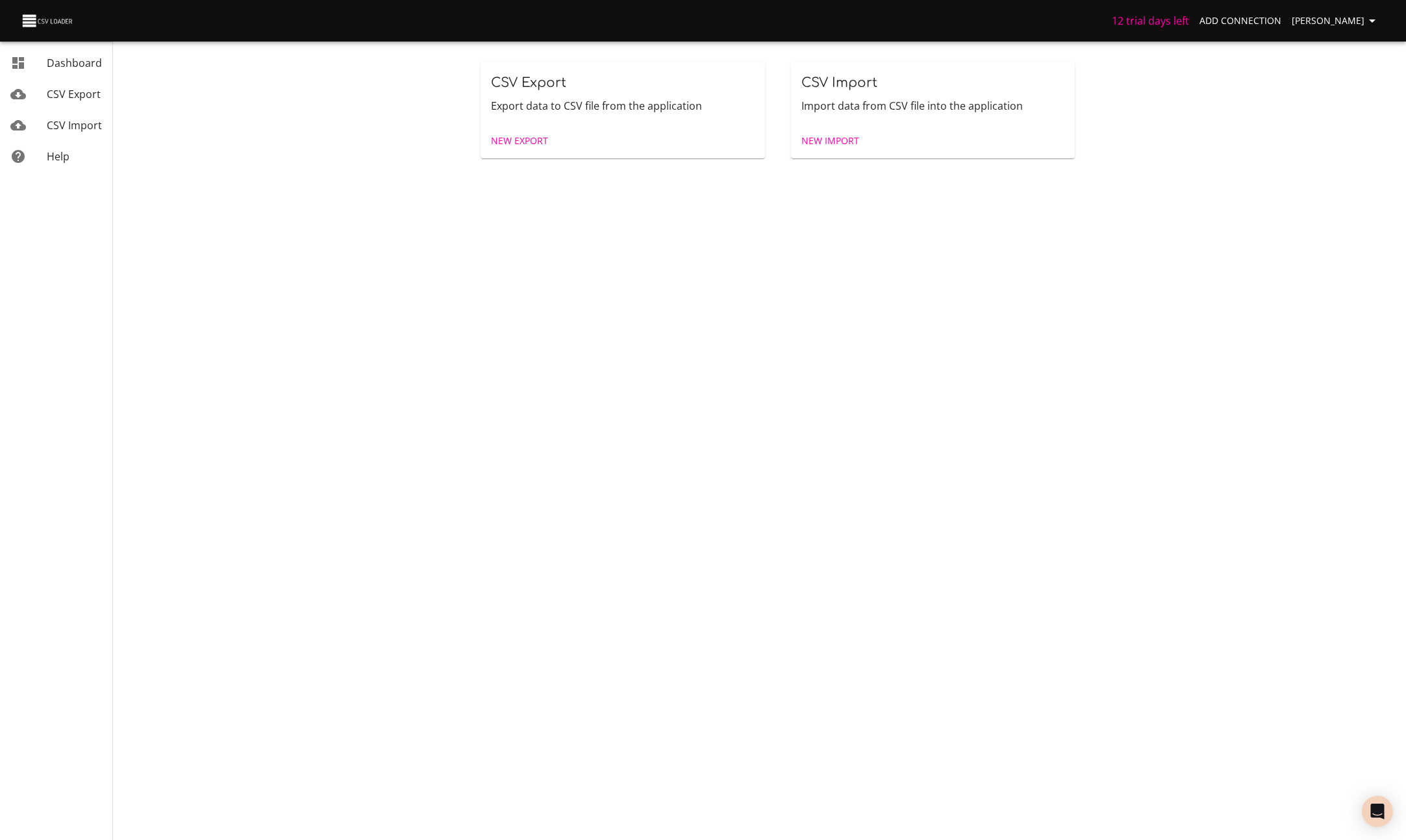
click at [73, 102] on link "CSV Export" at bounding box center [56, 94] width 112 height 31
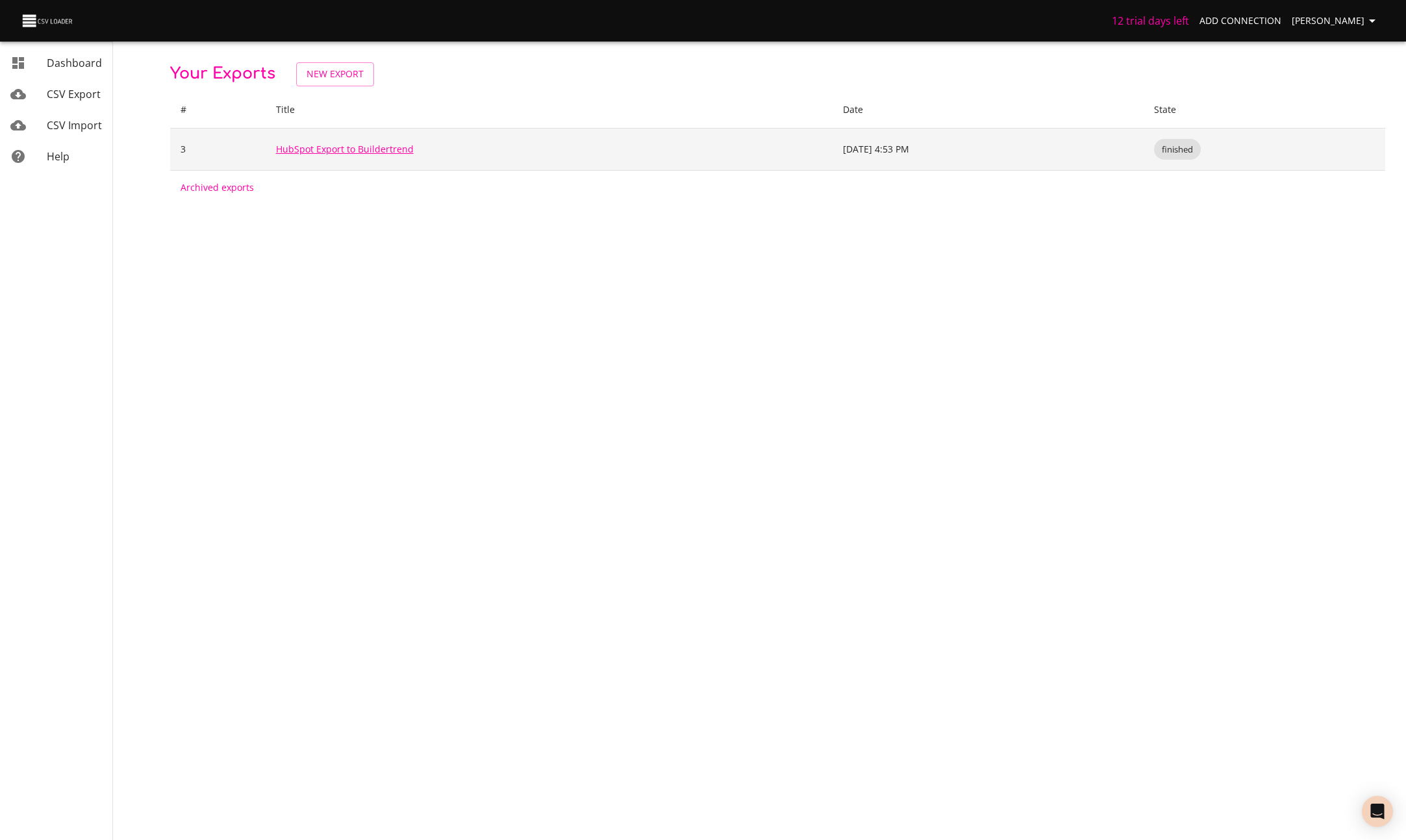
click at [337, 152] on link "HubSpot Export to Buildertrend" at bounding box center [344, 149] width 137 height 13
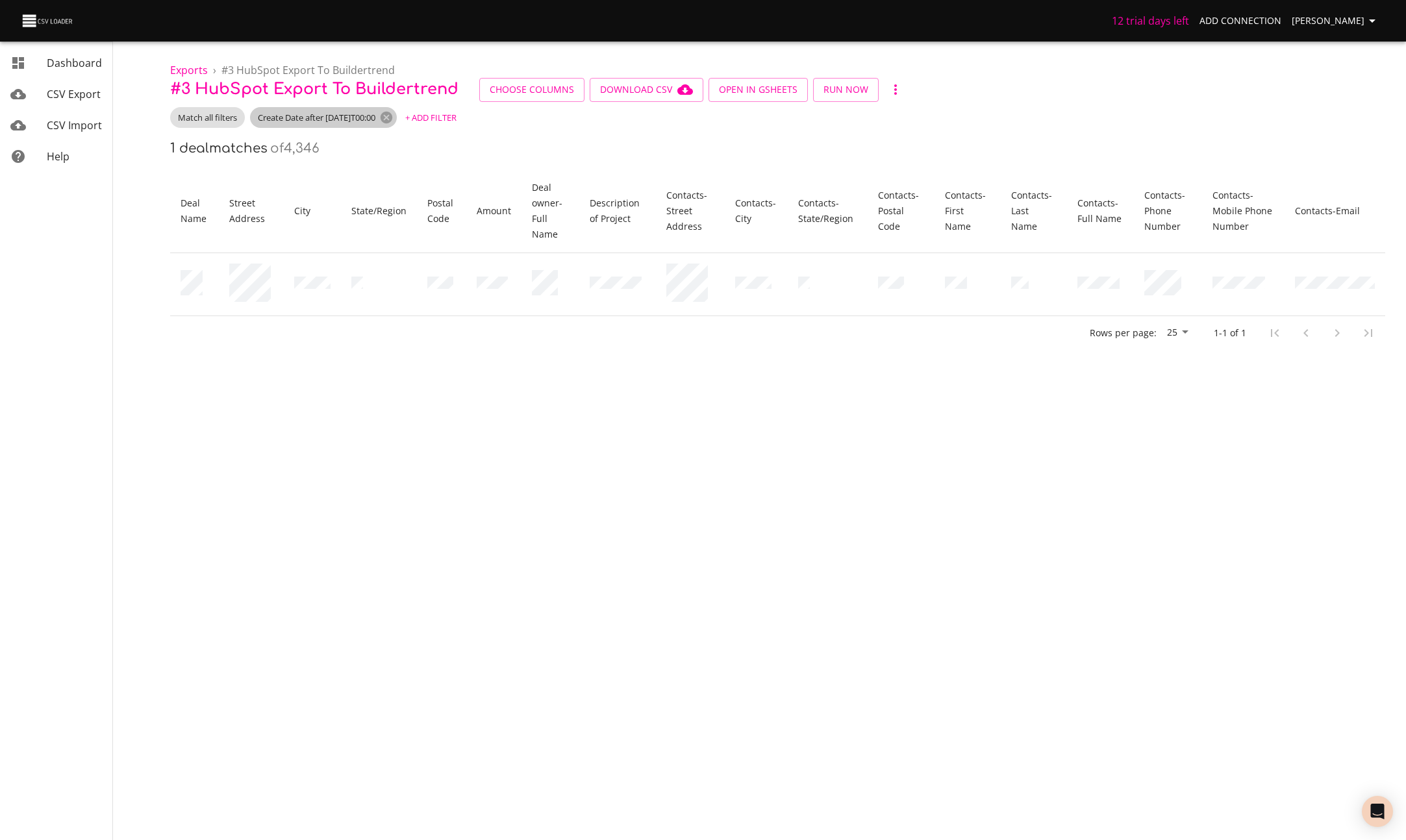
click at [365, 115] on span "Create Date after 2025-09-05T00:00" at bounding box center [316, 118] width 133 height 13
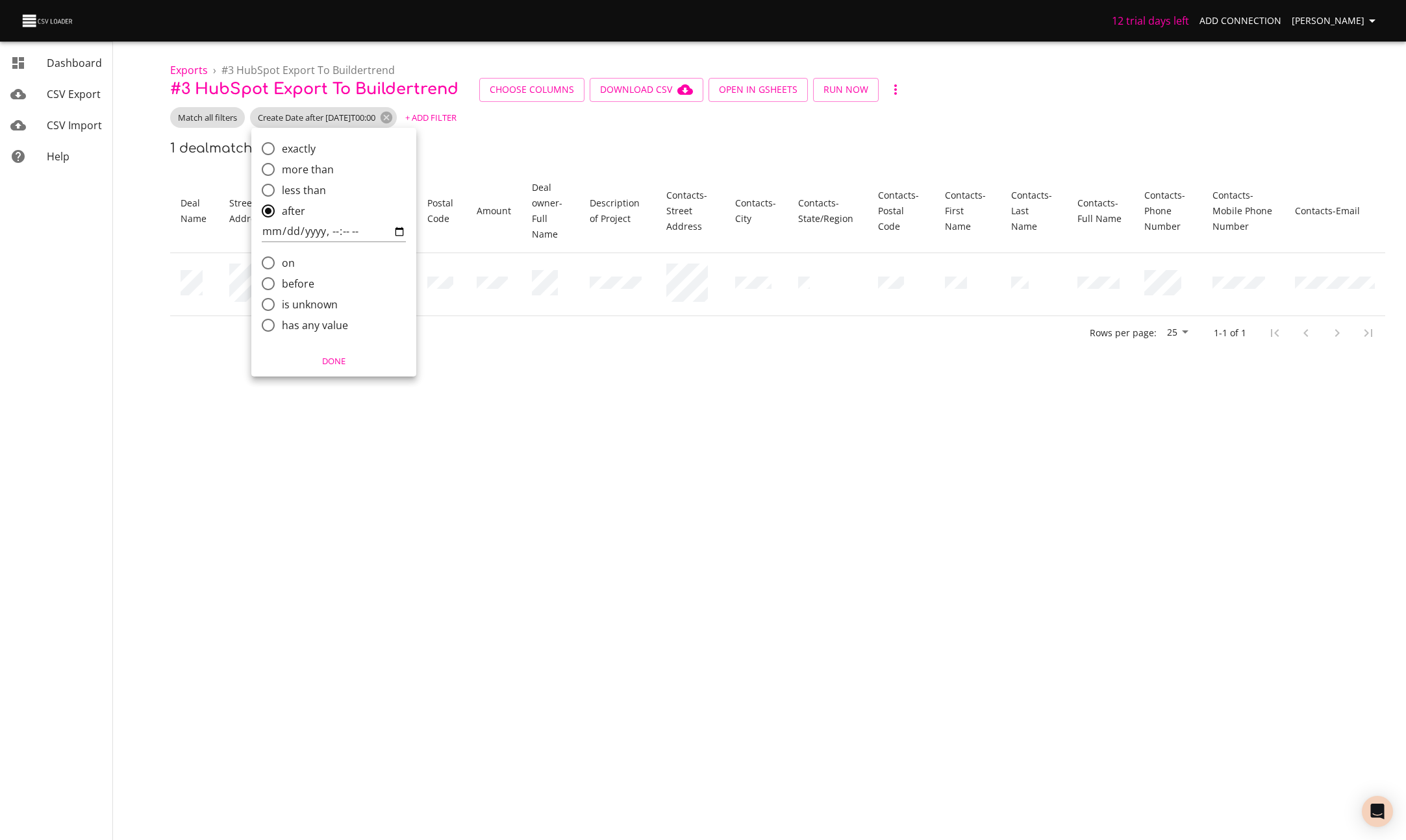
click at [571, 143] on div at bounding box center [703, 420] width 1406 height 840
click at [837, 96] on span "Run Now" at bounding box center [845, 89] width 45 height 16
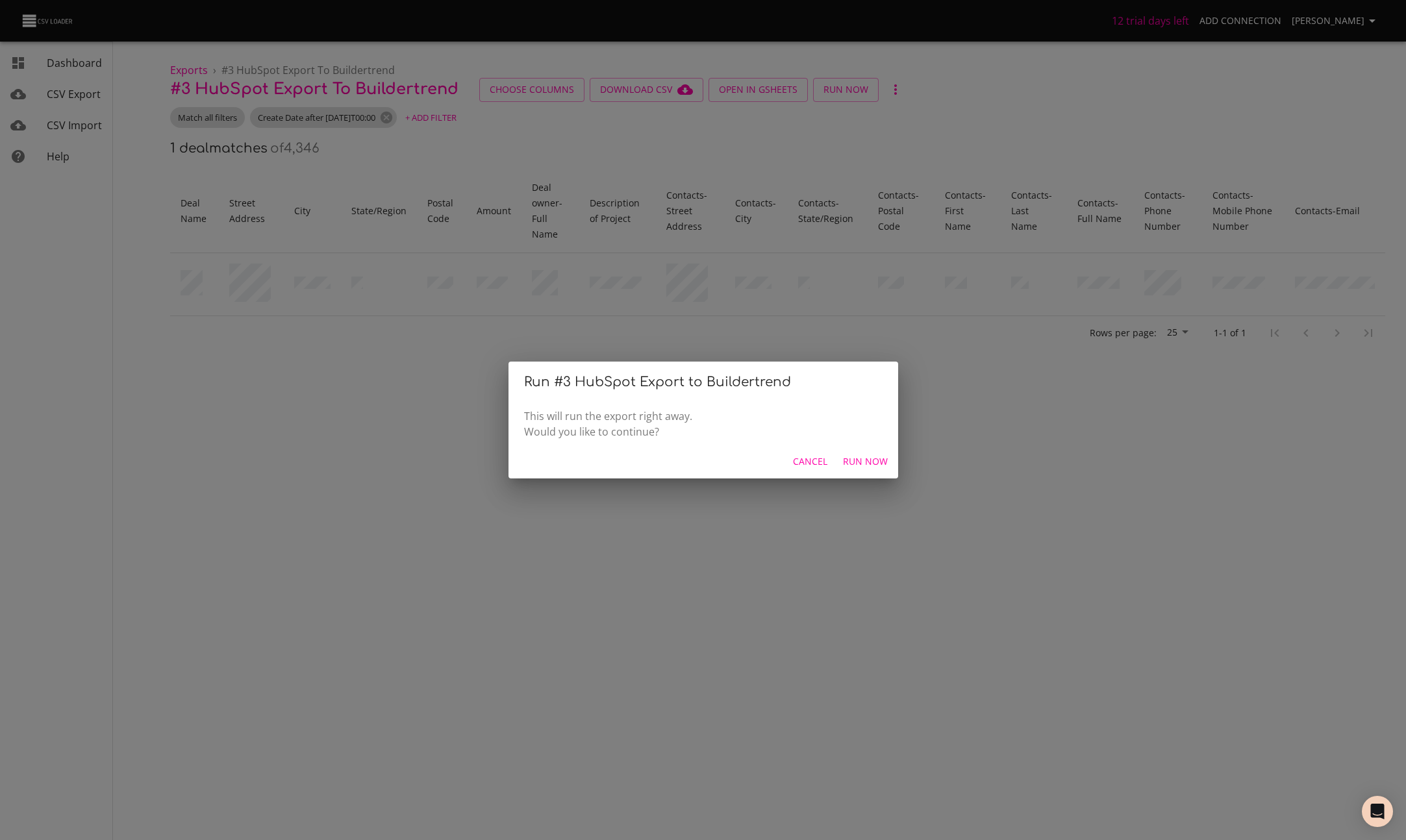
click at [864, 466] on span "Run Now" at bounding box center [865, 462] width 45 height 16
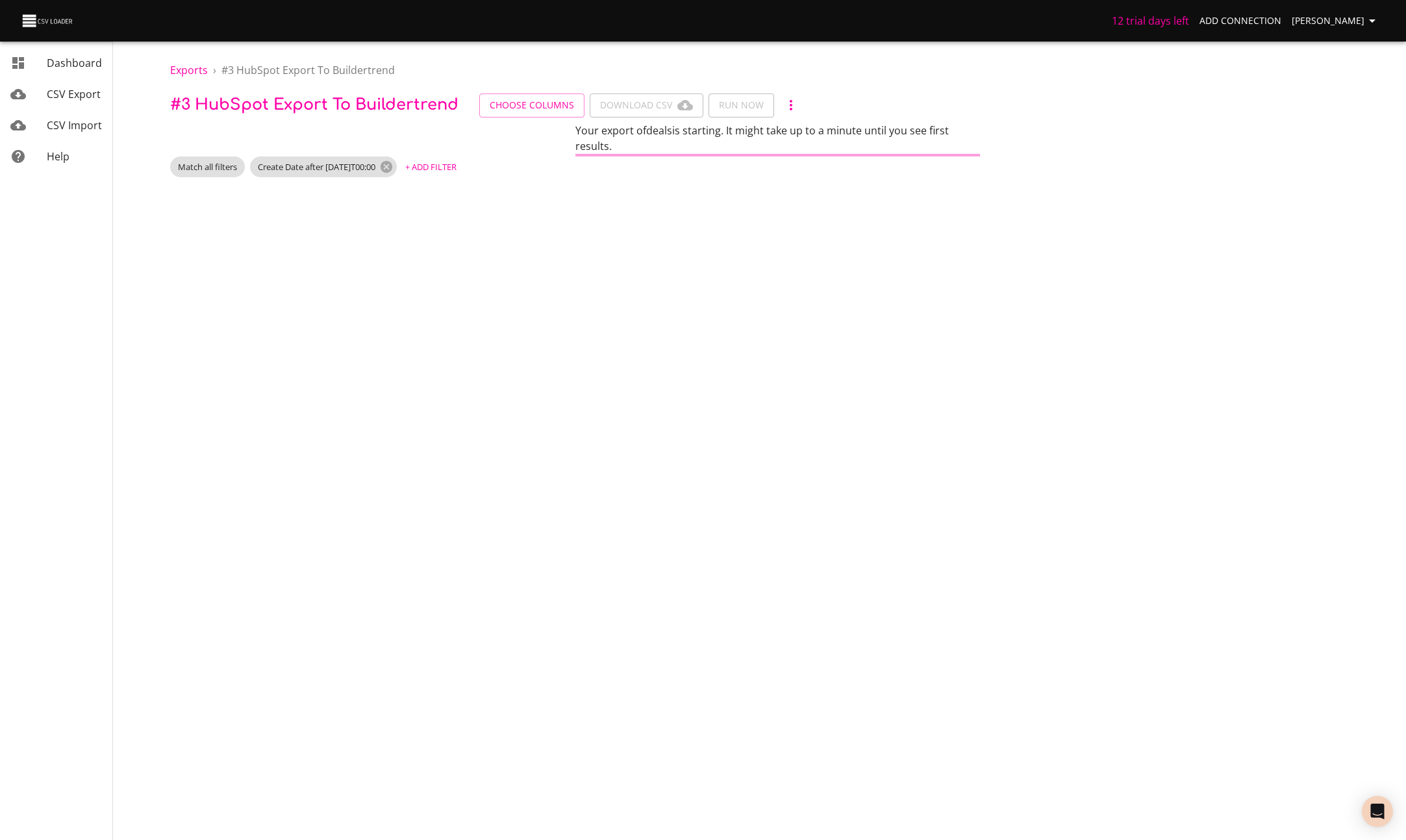
click at [682, 742] on body "12 trial days left Add Connection Miles Leung Dashboard CSV Export CSV Import H…" at bounding box center [703, 420] width 1406 height 840
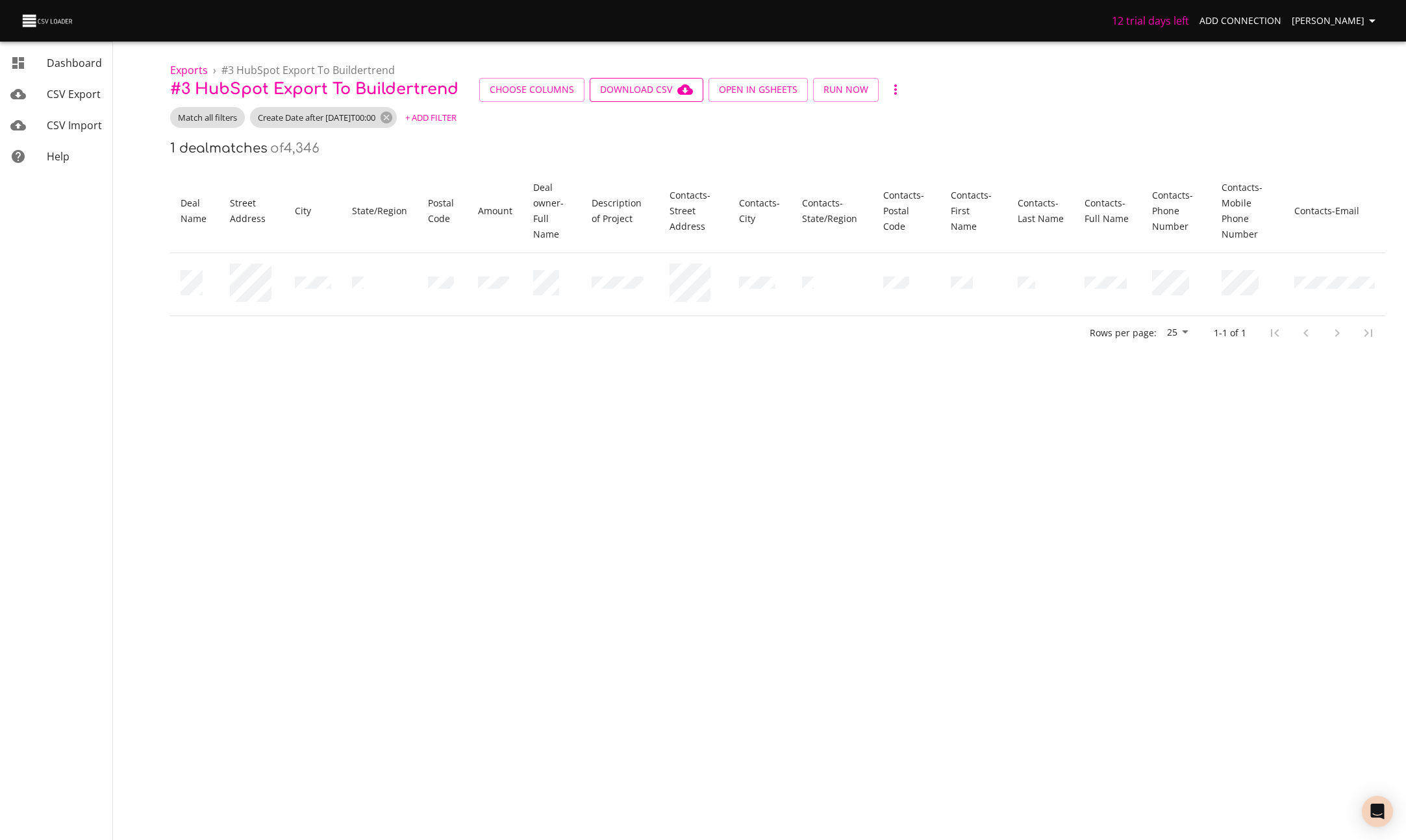
click at [628, 88] on span "Download CSV" at bounding box center [646, 89] width 93 height 16
